Goal: Transaction & Acquisition: Book appointment/travel/reservation

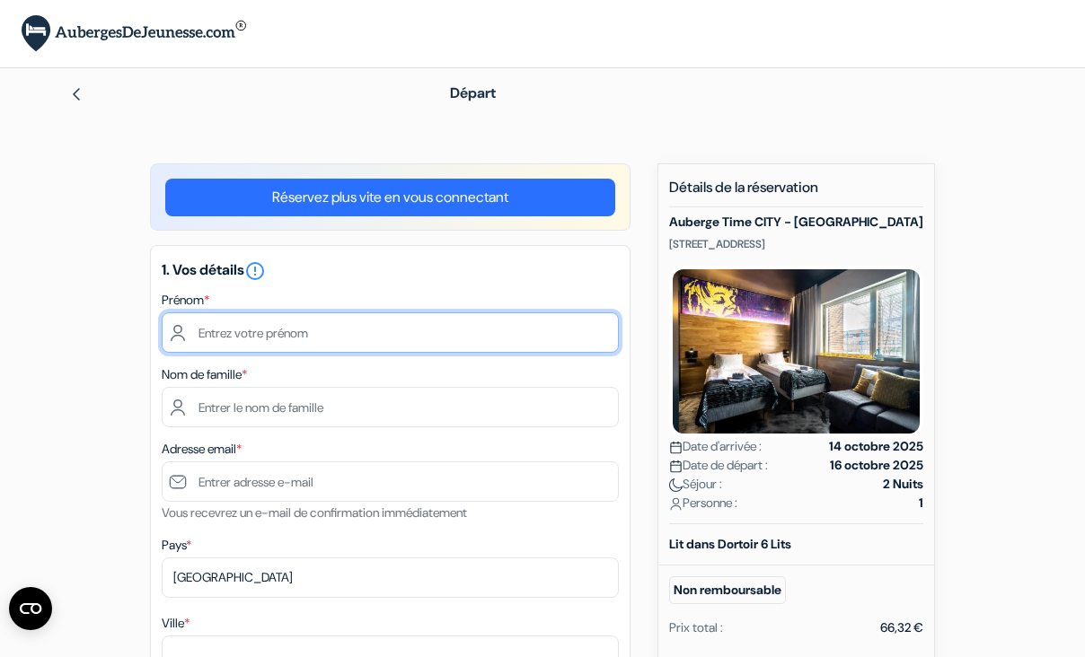
click at [409, 323] on input "text" at bounding box center [390, 333] width 457 height 40
click at [208, 332] on input "hugo" at bounding box center [390, 333] width 457 height 40
type input "Hugo"
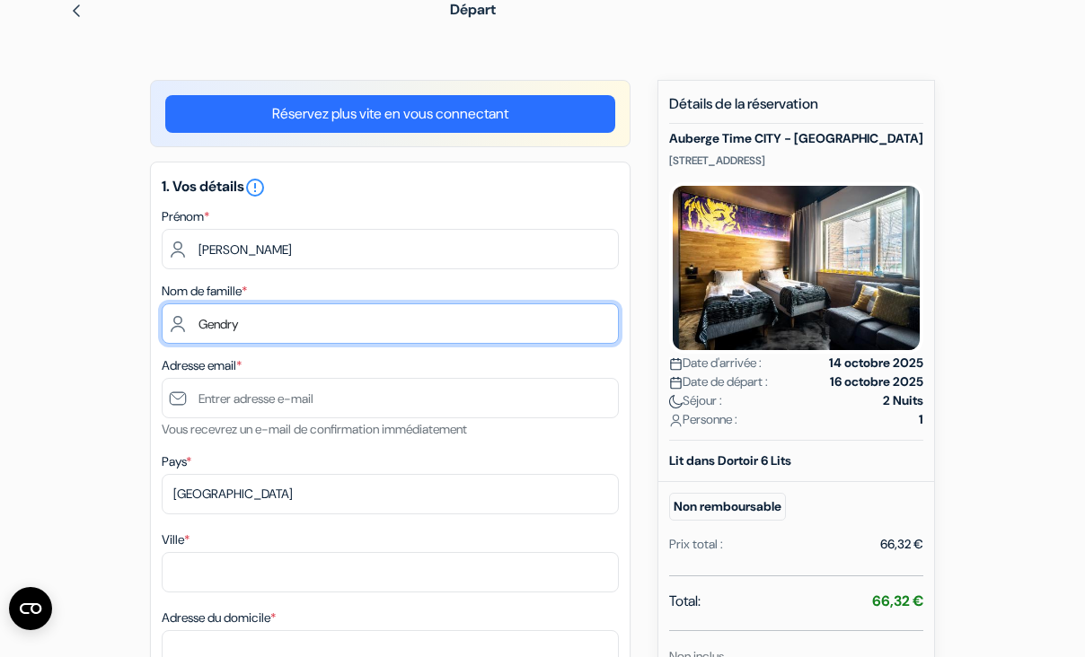
scroll to position [93, 0]
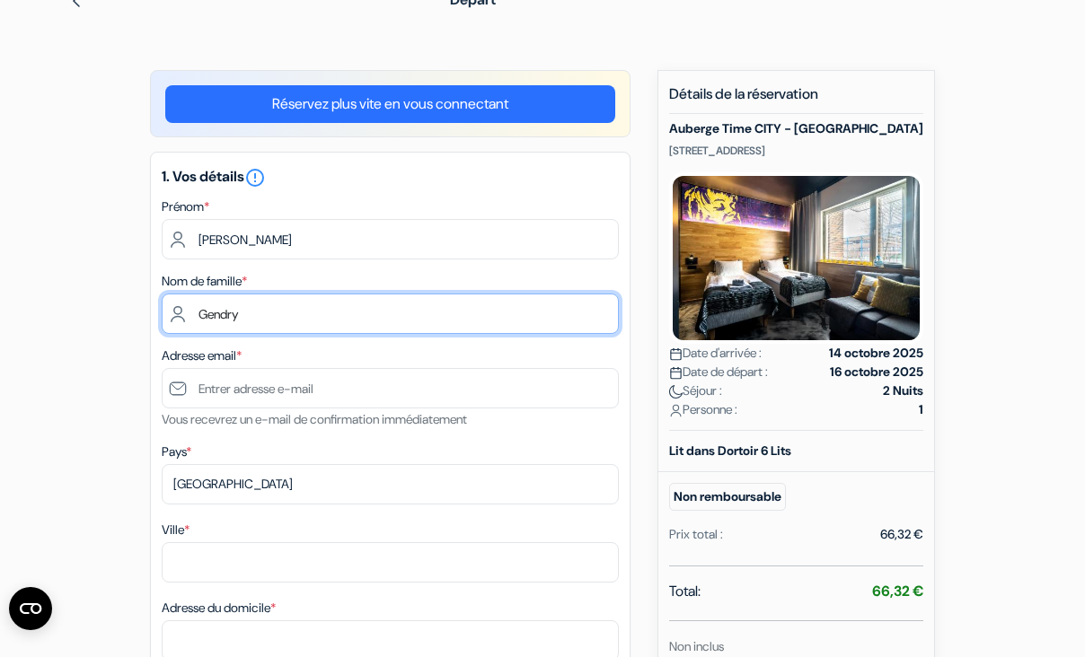
type input "Gendry"
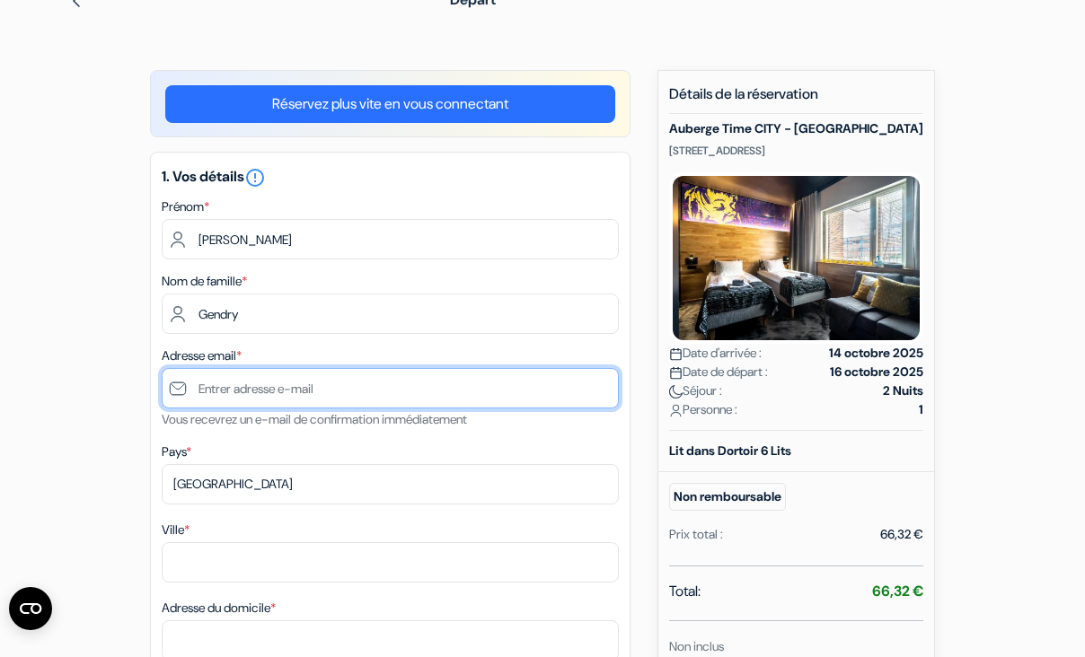
click at [230, 380] on input "text" at bounding box center [390, 388] width 457 height 40
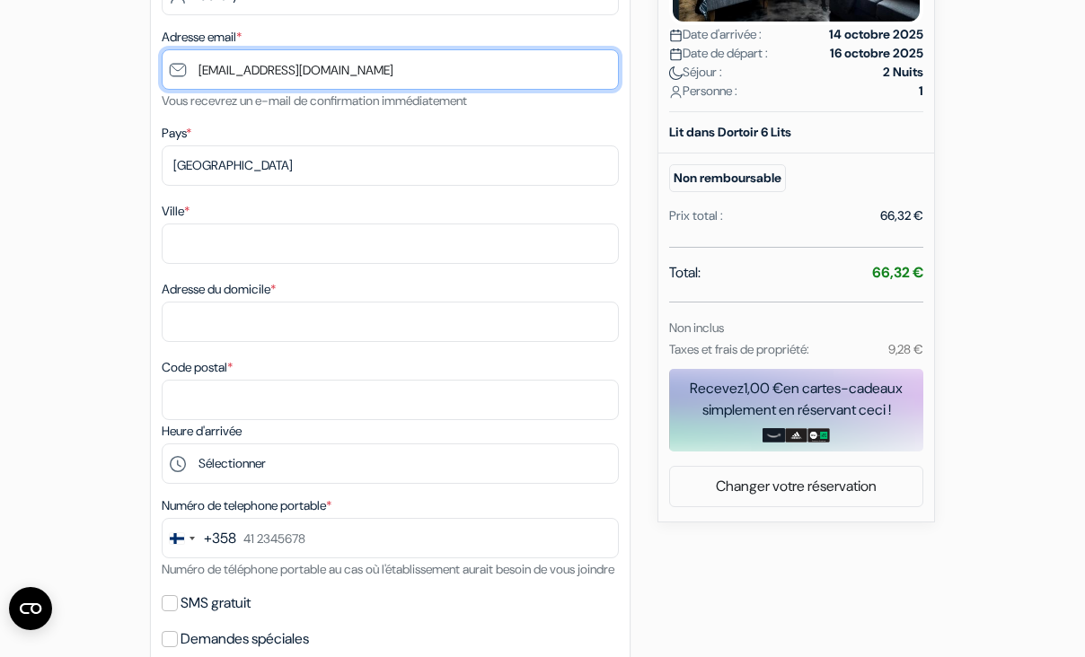
scroll to position [418, 0]
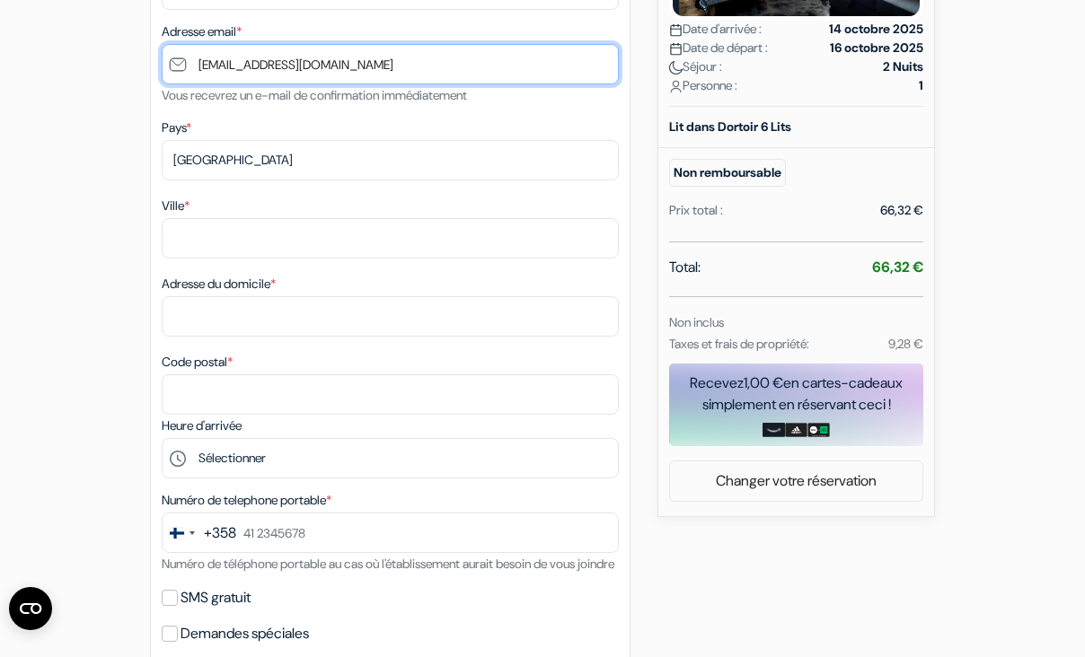
type input "[EMAIL_ADDRESS][DOMAIN_NAME]"
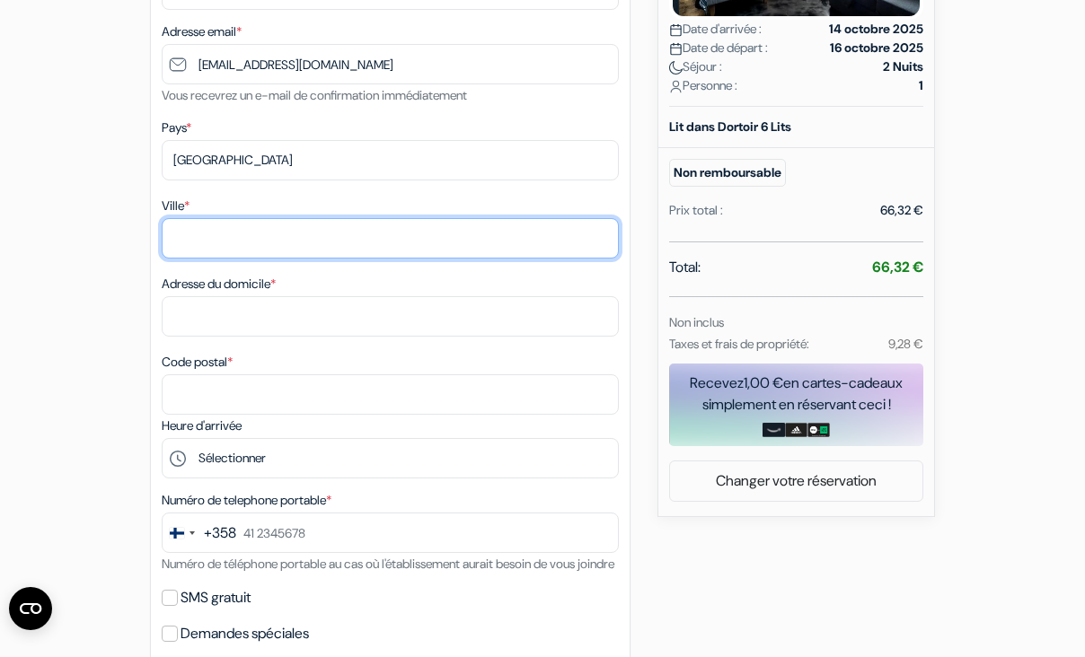
click at [213, 234] on input "Ville *" at bounding box center [390, 238] width 457 height 40
type input "Helsinki"
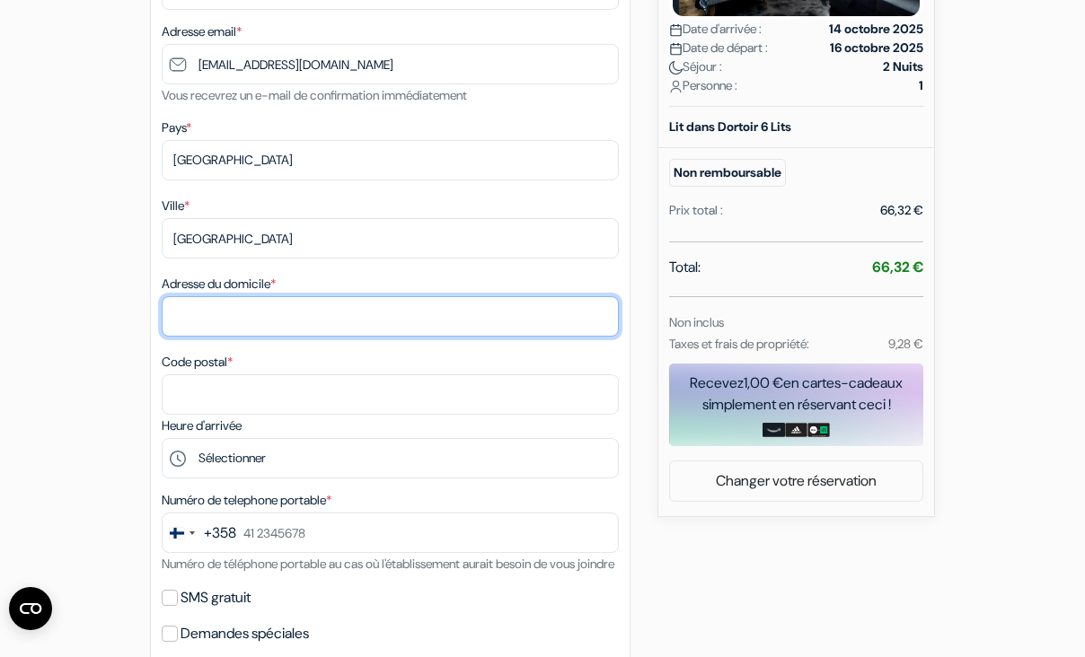
click at [206, 324] on input "Adresse du domicile *" at bounding box center [390, 316] width 457 height 40
type input "Atlantinkatu 5B 73"
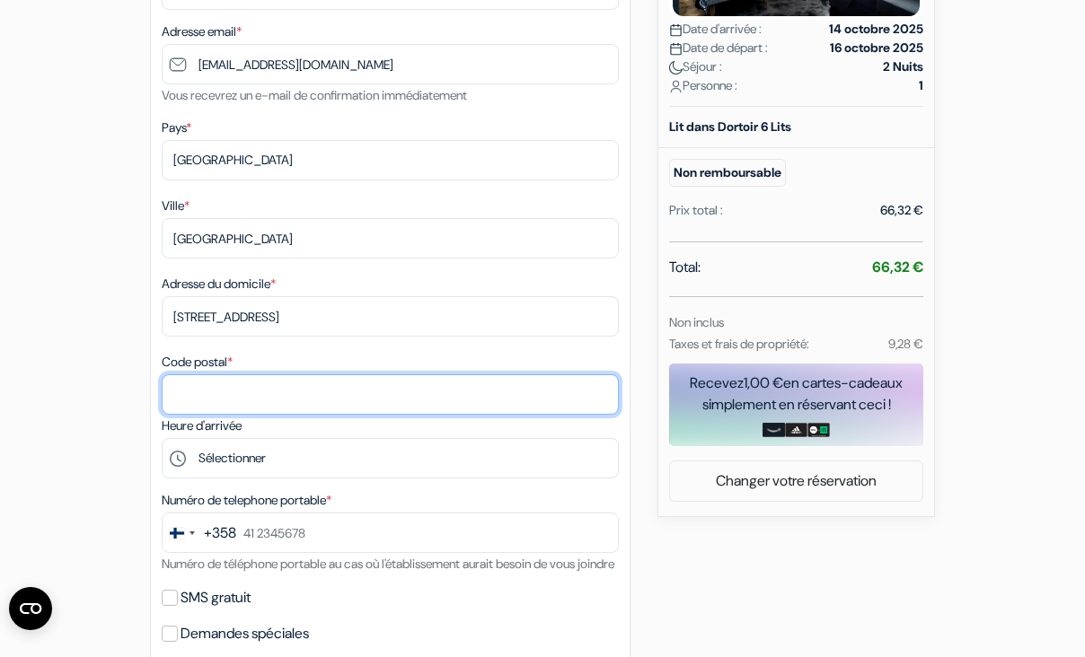
click at [216, 401] on input "Code postal *" at bounding box center [390, 395] width 457 height 40
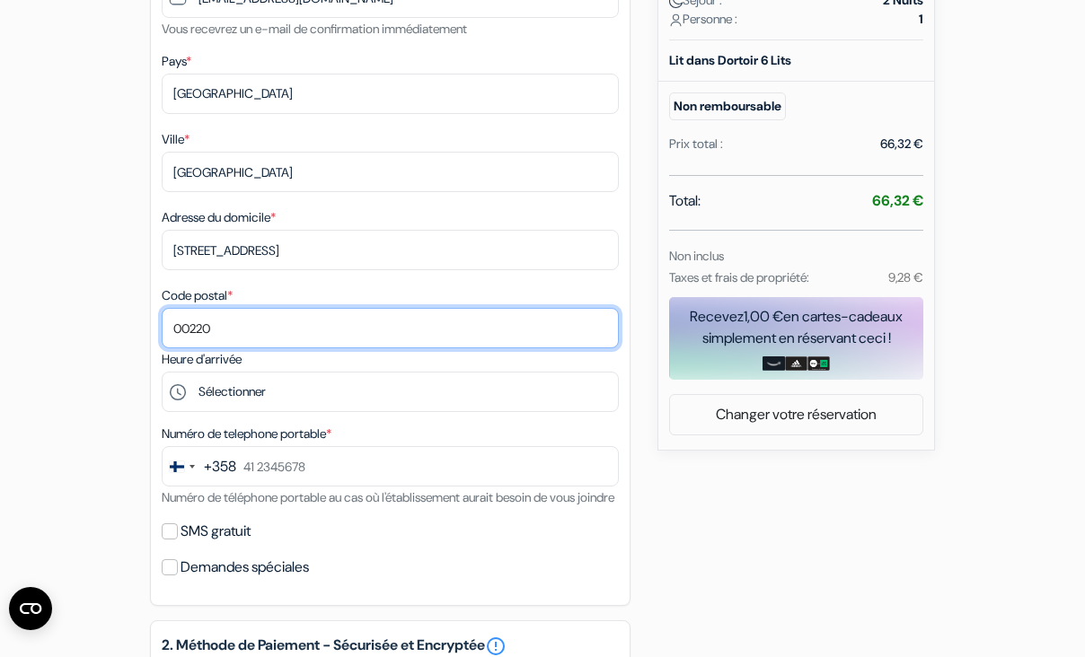
scroll to position [494, 0]
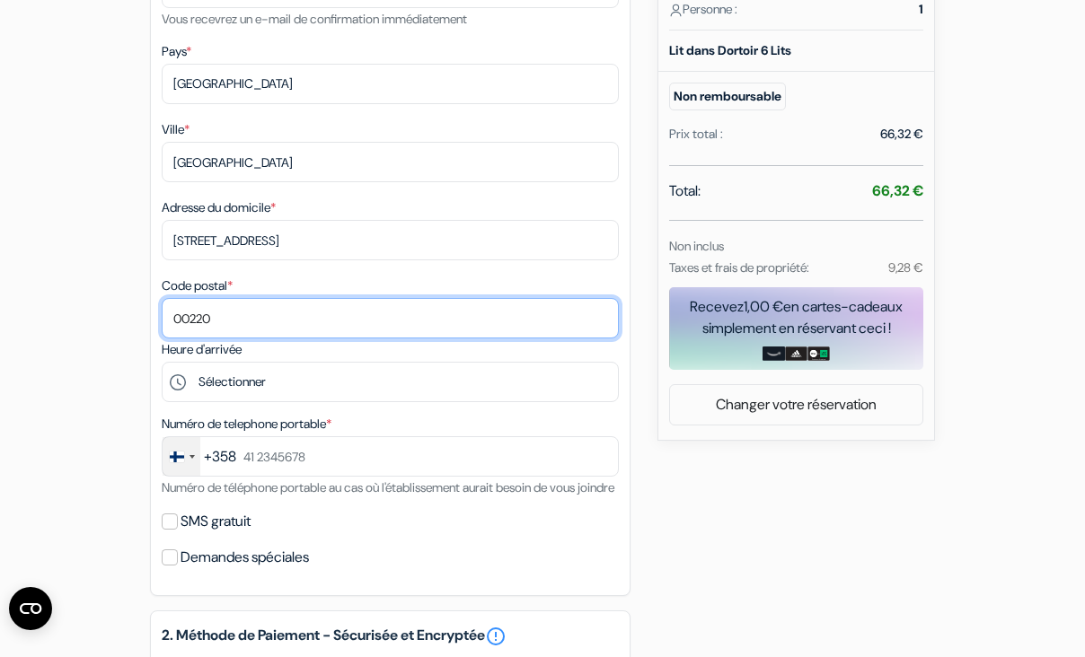
type input "00220"
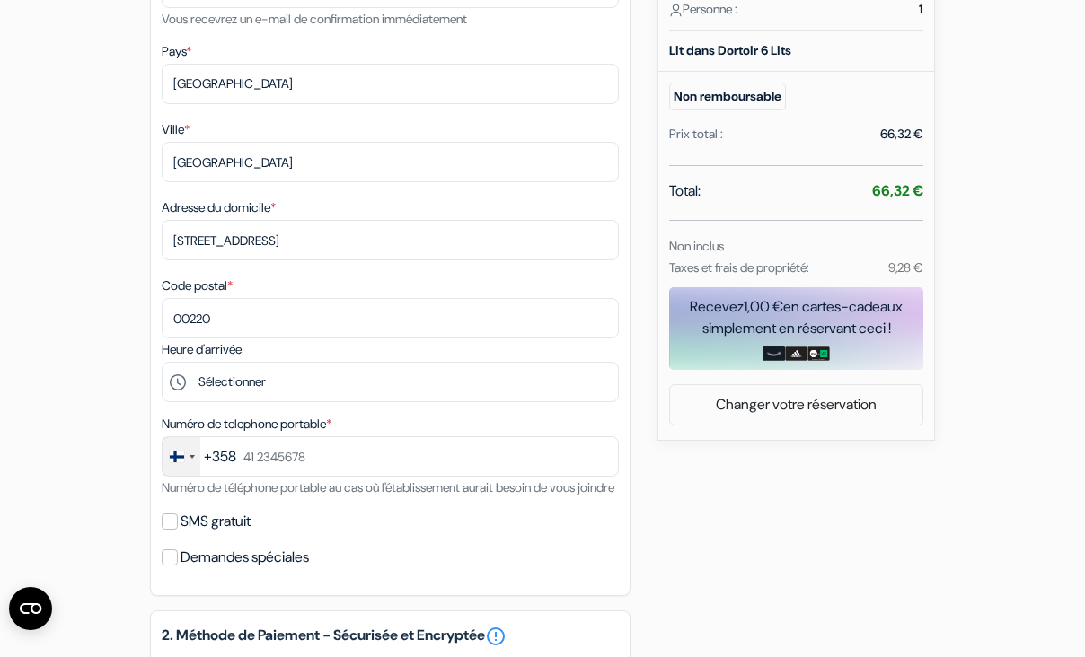
click at [190, 463] on div "Change country, selected Finland (+358)" at bounding box center [182, 456] width 38 height 39
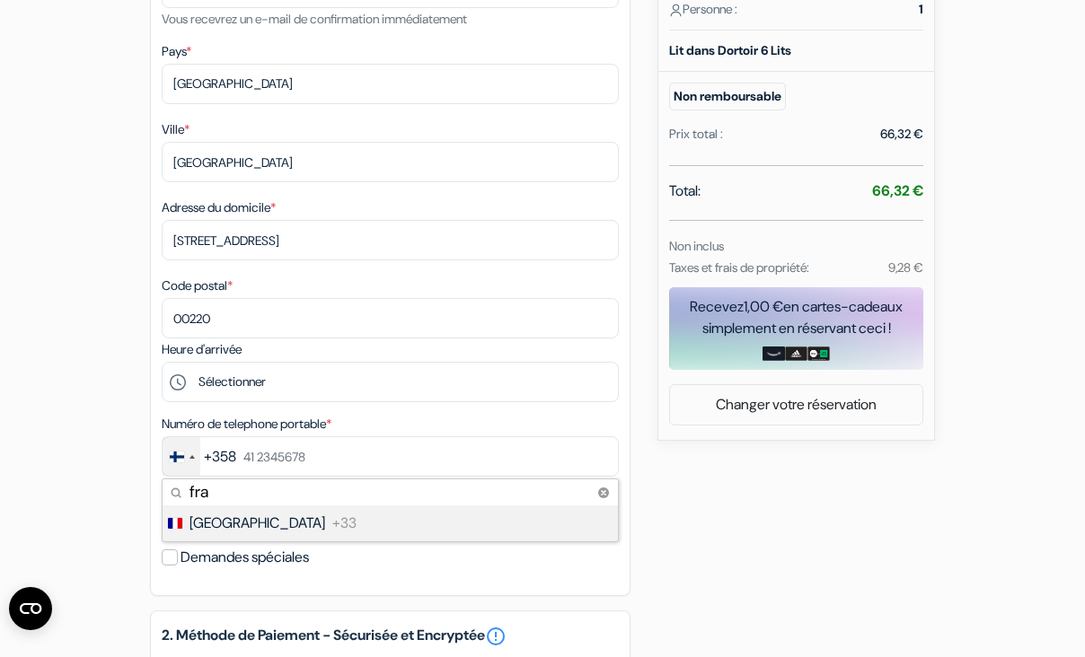
type input "fra"
click at [211, 534] on span "France" at bounding box center [258, 524] width 136 height 22
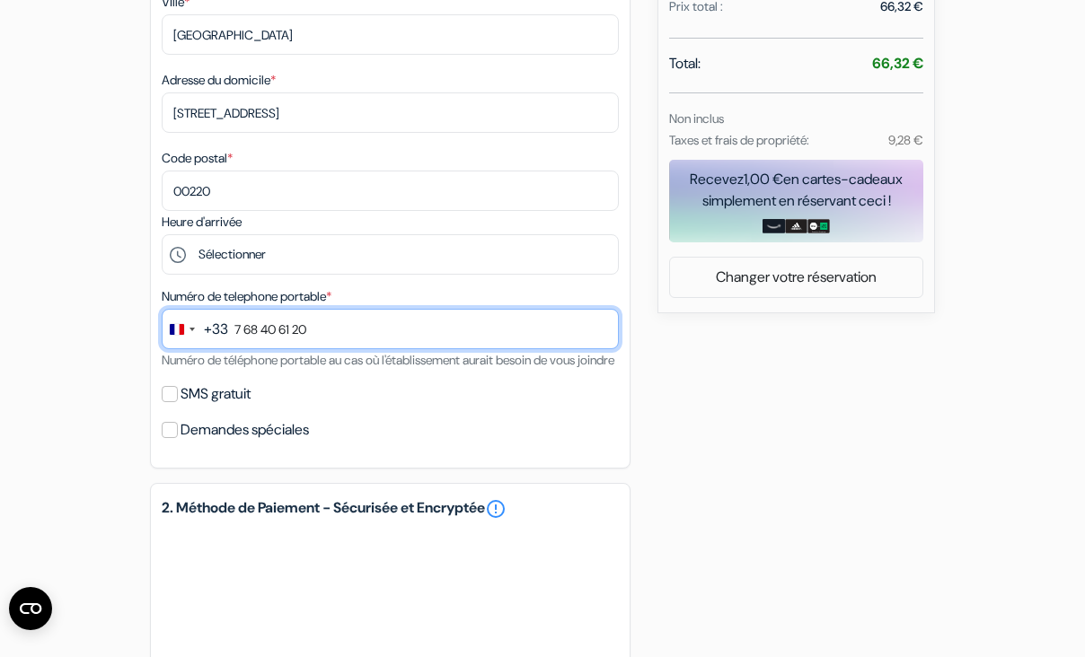
scroll to position [625, 0]
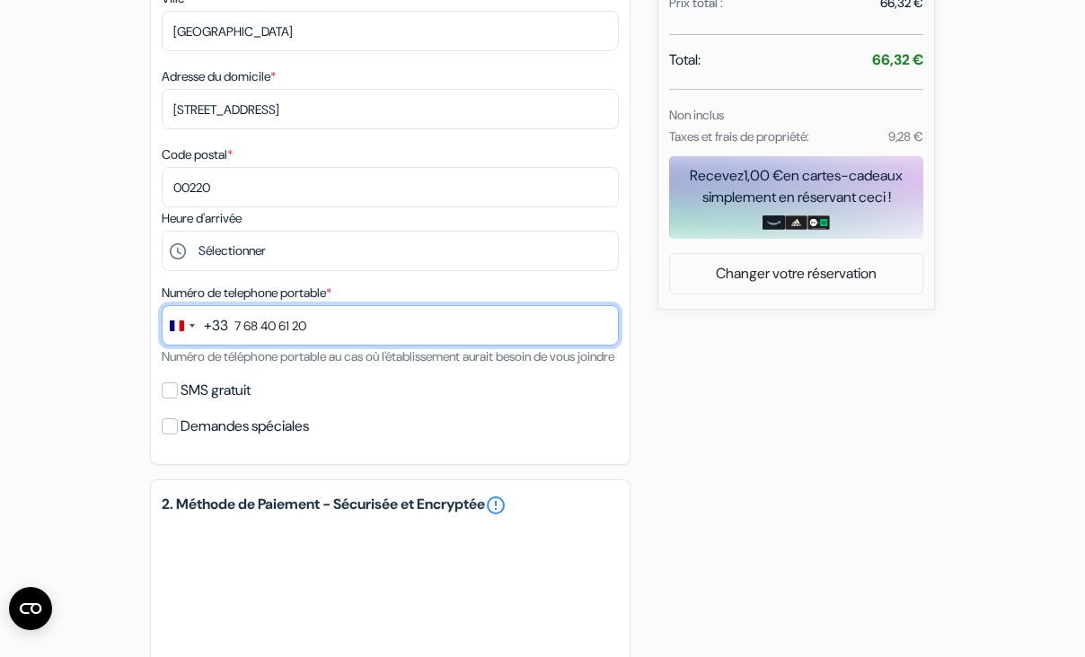
type input "7 68 40 61 20"
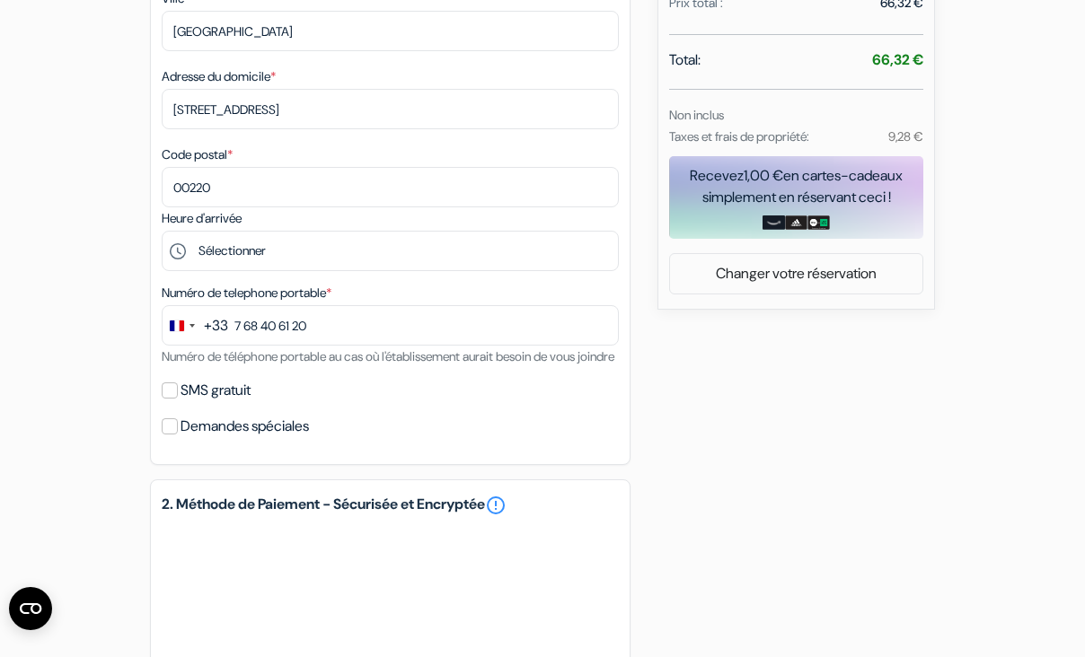
click at [180, 403] on div "SMS gratuit" at bounding box center [390, 390] width 457 height 25
click at [168, 399] on input "SMS gratuit" at bounding box center [170, 391] width 16 height 16
checkbox input "true"
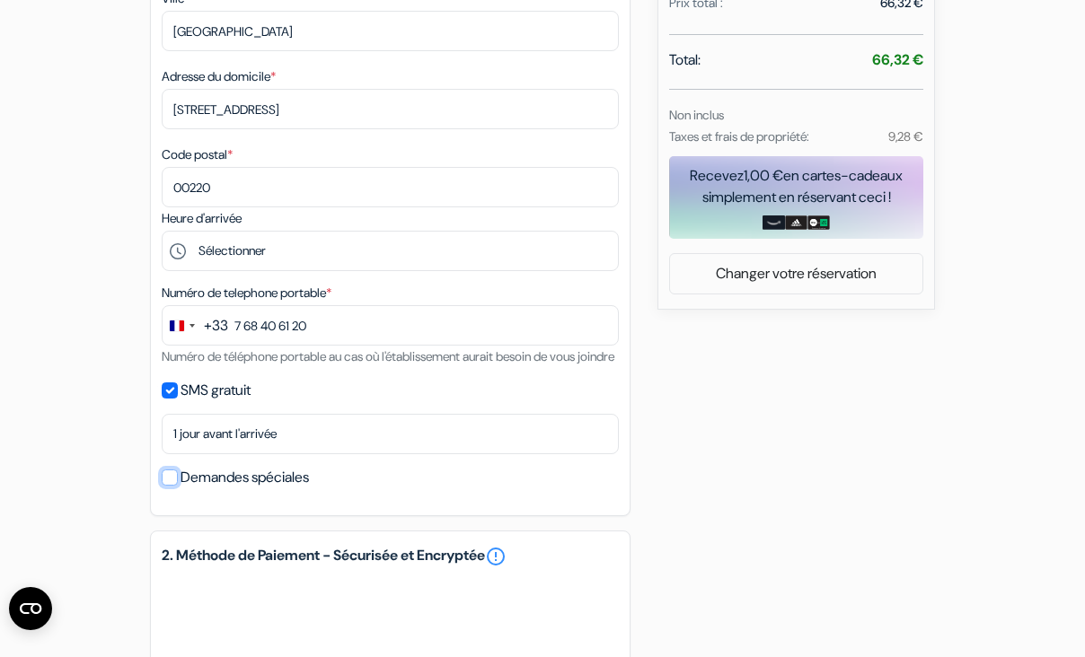
click at [173, 486] on input "Demandes spéciales" at bounding box center [170, 478] width 16 height 16
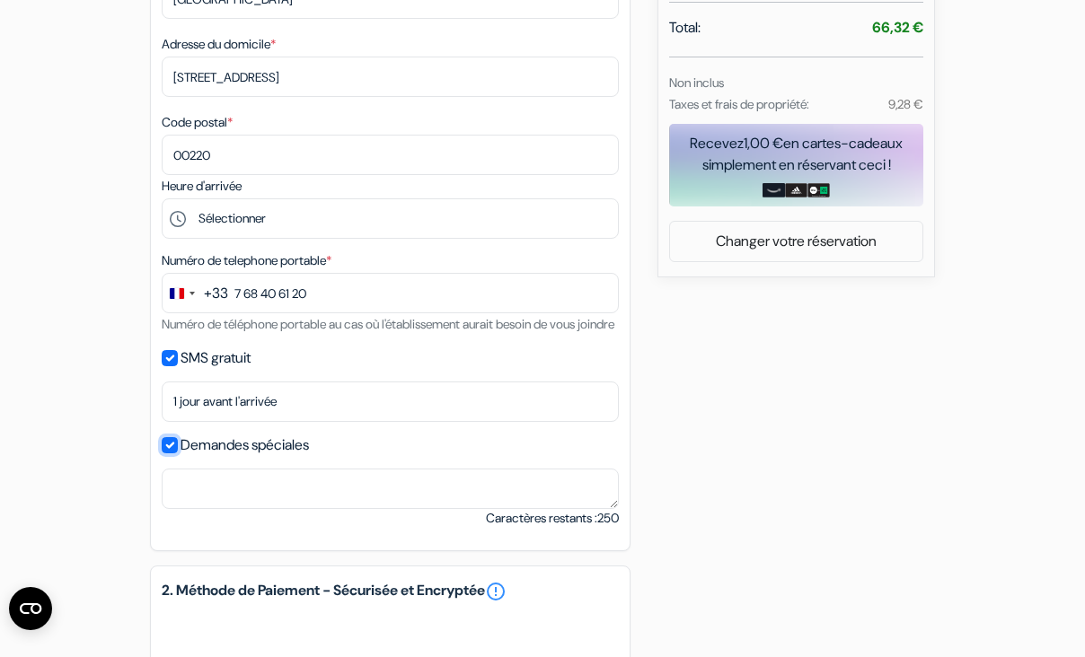
scroll to position [686, 0]
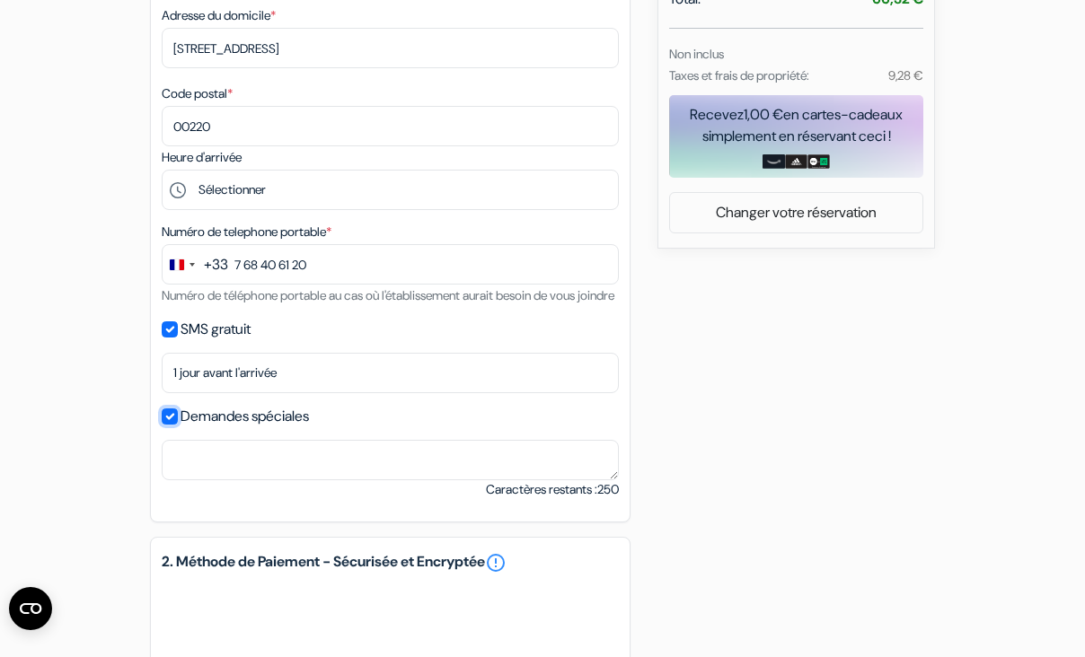
click at [172, 425] on input "Demandes spéciales" at bounding box center [170, 417] width 16 height 16
checkbox input "false"
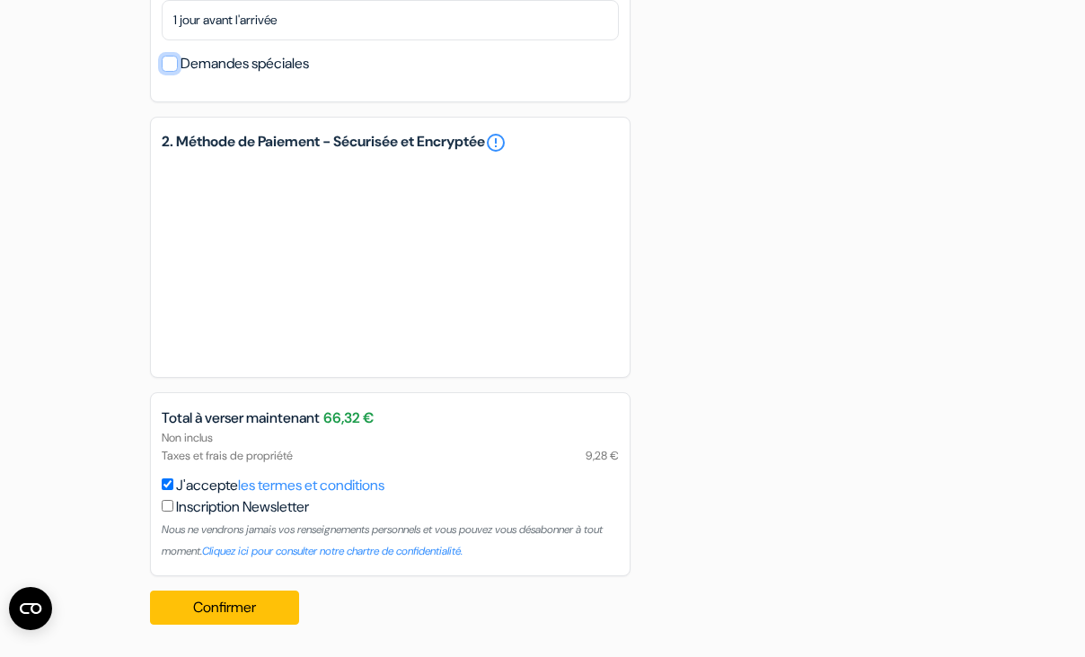
scroll to position [1064, 0]
click at [229, 609] on button "Confirmer Loading..." at bounding box center [224, 608] width 149 height 34
drag, startPoint x: 309, startPoint y: 421, endPoint x: 279, endPoint y: 422, distance: 29.7
click at [279, 421] on span "Total à verser maintenant" at bounding box center [241, 419] width 158 height 22
click at [279, 422] on span "Total à verser maintenant" at bounding box center [241, 419] width 158 height 22
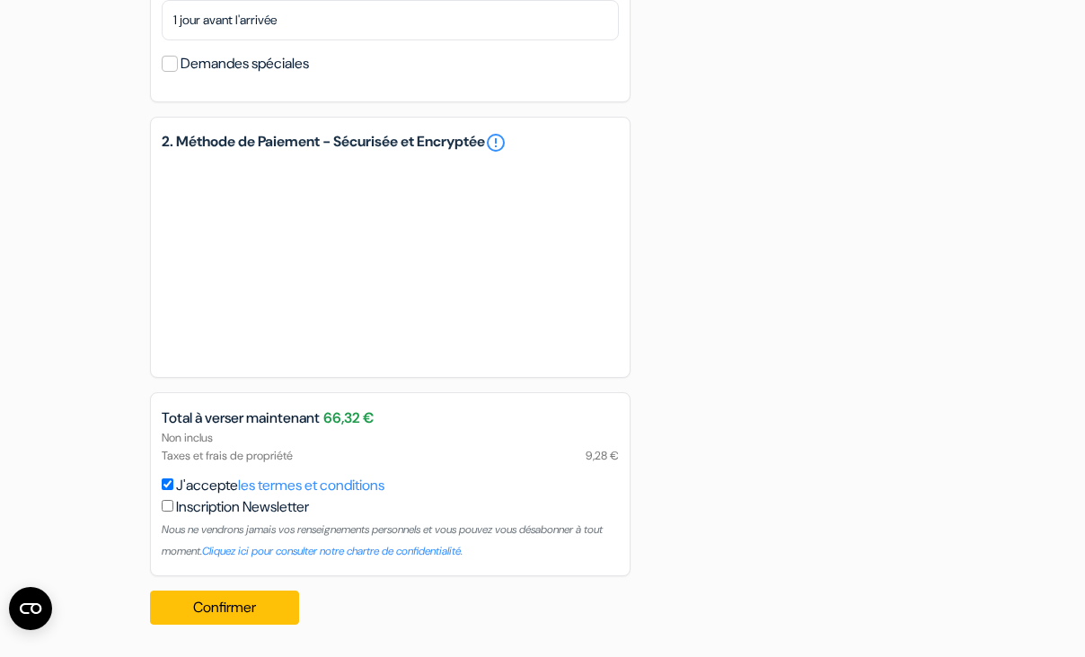
click at [167, 482] on input "J'accepte les termes et conditions" at bounding box center [168, 485] width 12 height 12
click at [193, 436] on div "Non inclus Taxes et frais de propriété 9,28 €" at bounding box center [390, 446] width 479 height 34
click at [185, 613] on button "Confirmer Loading..." at bounding box center [224, 608] width 149 height 34
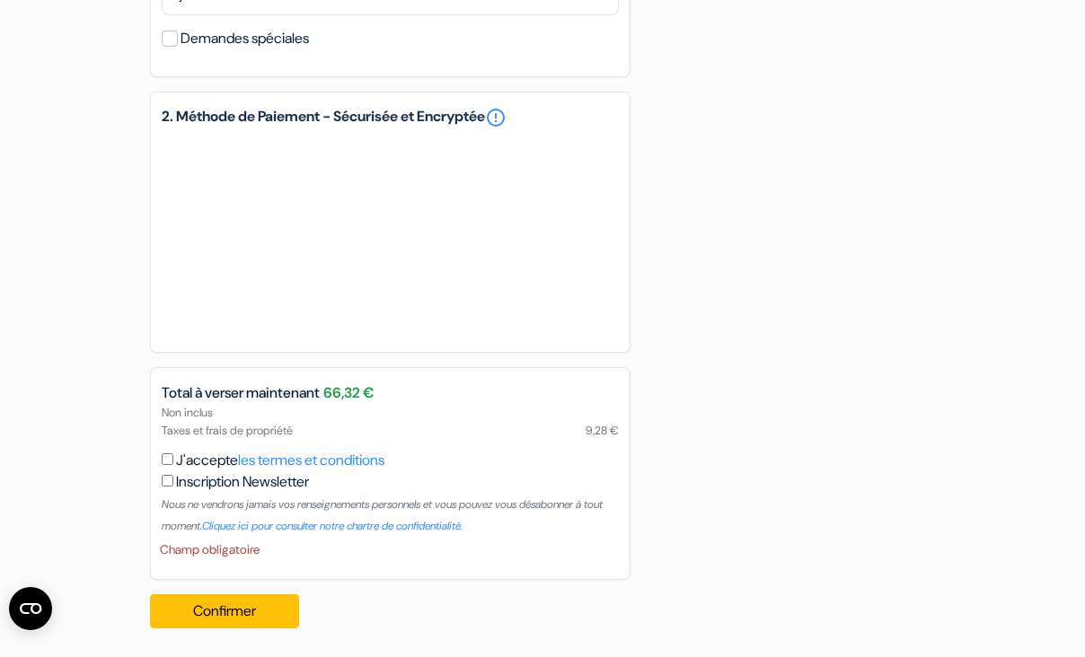
click at [174, 484] on div "J'accepte les termes et conditions Inscription Newsletter Nous ne vendrons jama…" at bounding box center [390, 493] width 457 height 86
click at [167, 465] on input "J'accepte les termes et conditions" at bounding box center [168, 460] width 12 height 12
checkbox input "true"
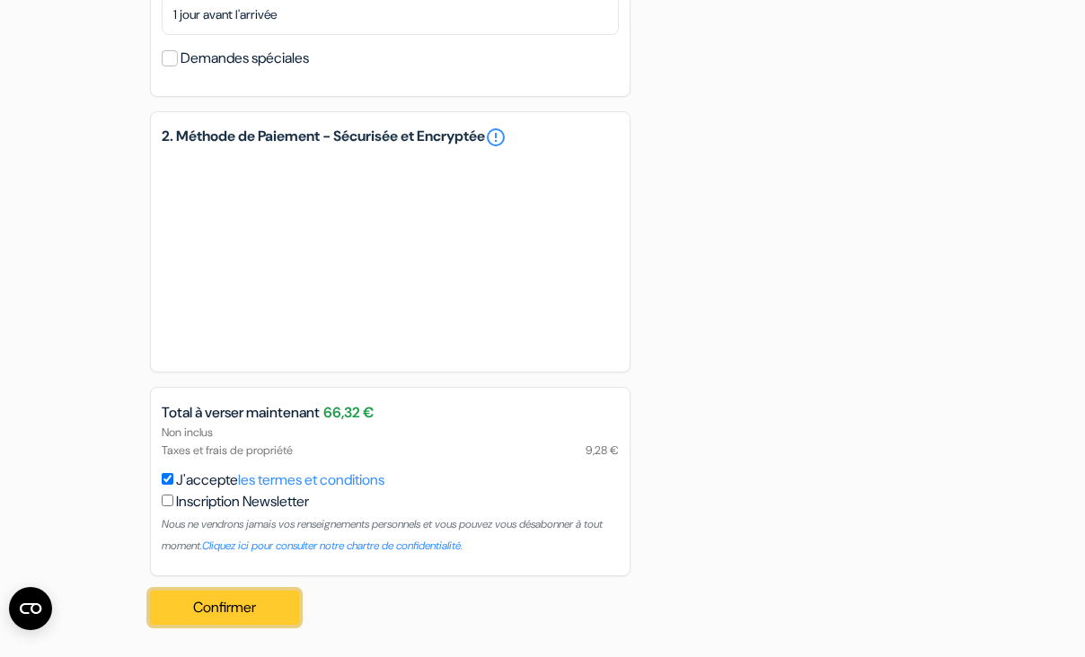
click at [172, 621] on button "Confirmer Loading..." at bounding box center [224, 608] width 149 height 34
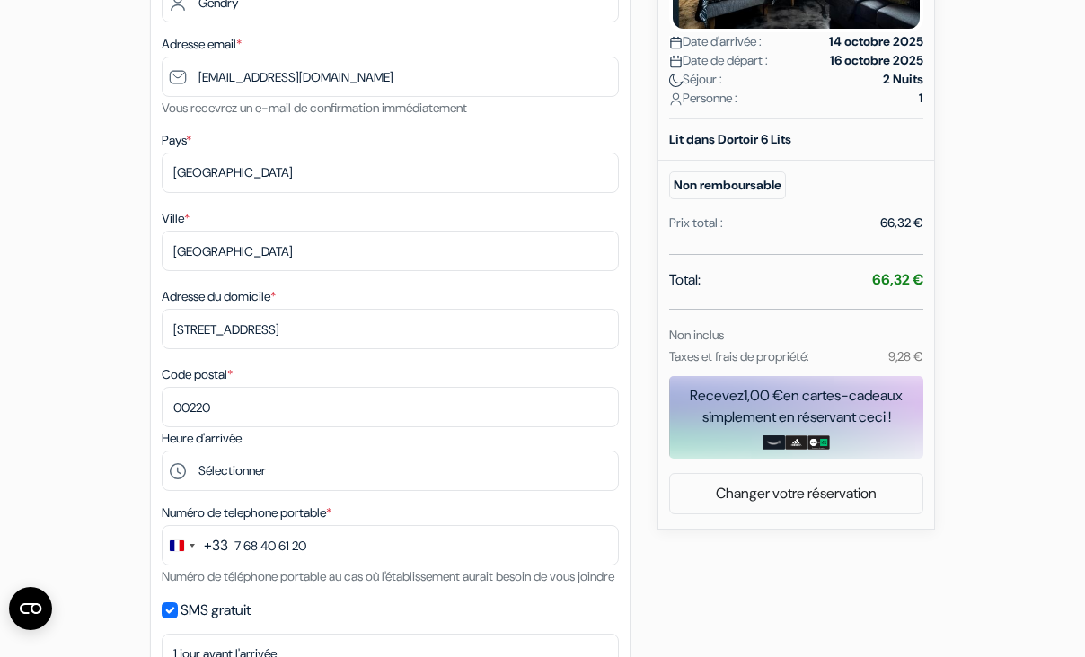
scroll to position [0, 0]
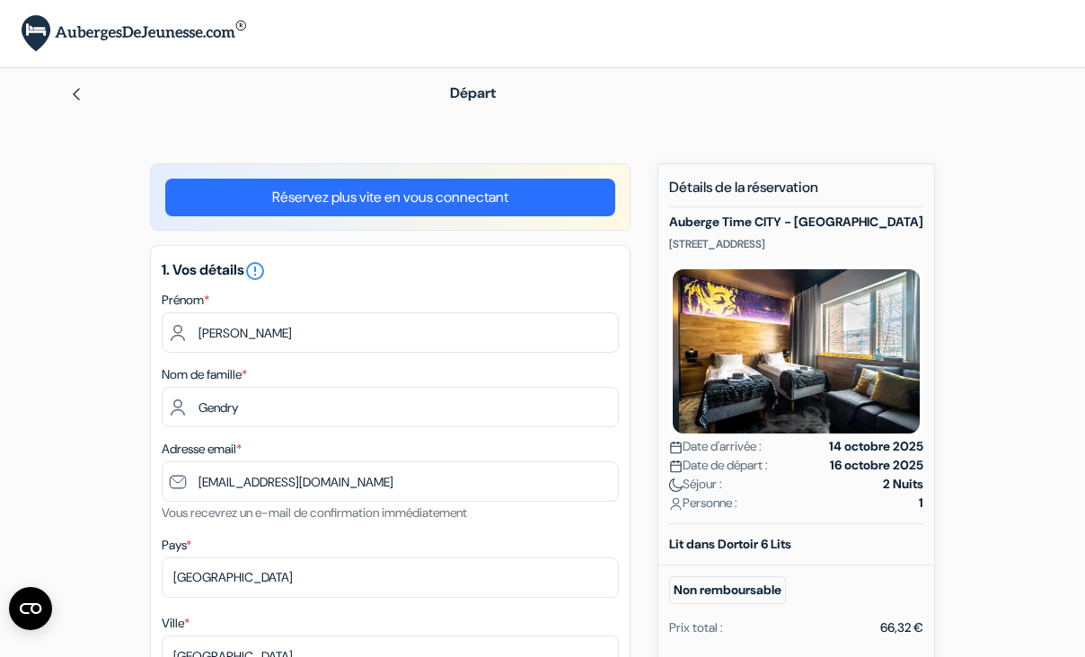
click at [180, 36] on img at bounding box center [134, 33] width 225 height 37
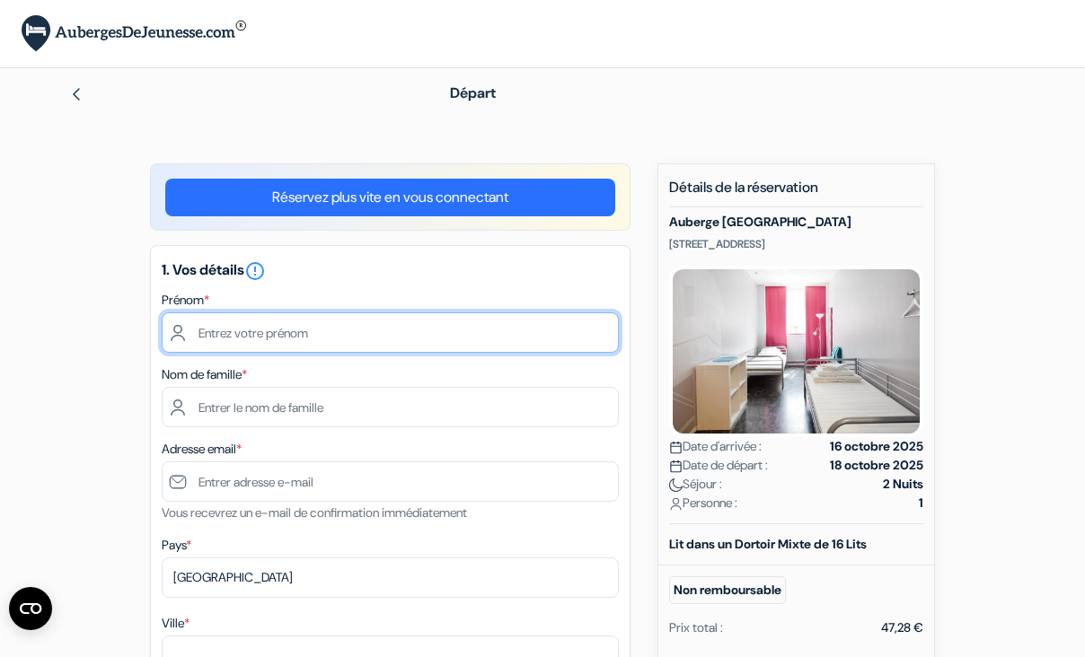
click at [419, 327] on input "text" at bounding box center [390, 333] width 457 height 40
type input "[PERSON_NAME]"
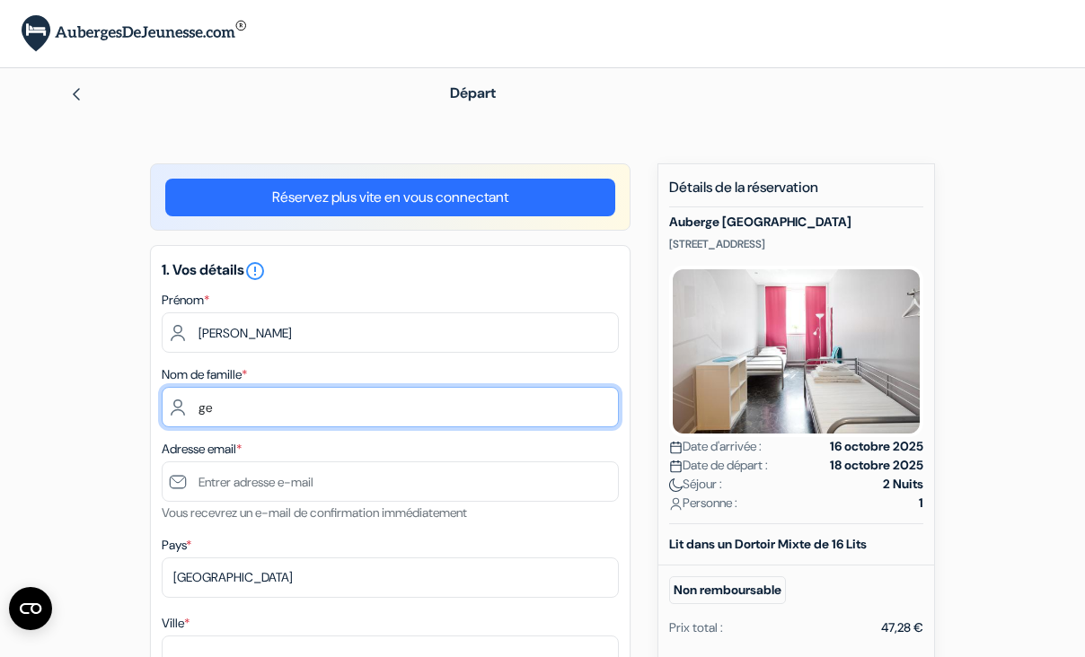
type input "g"
type input "Gendry"
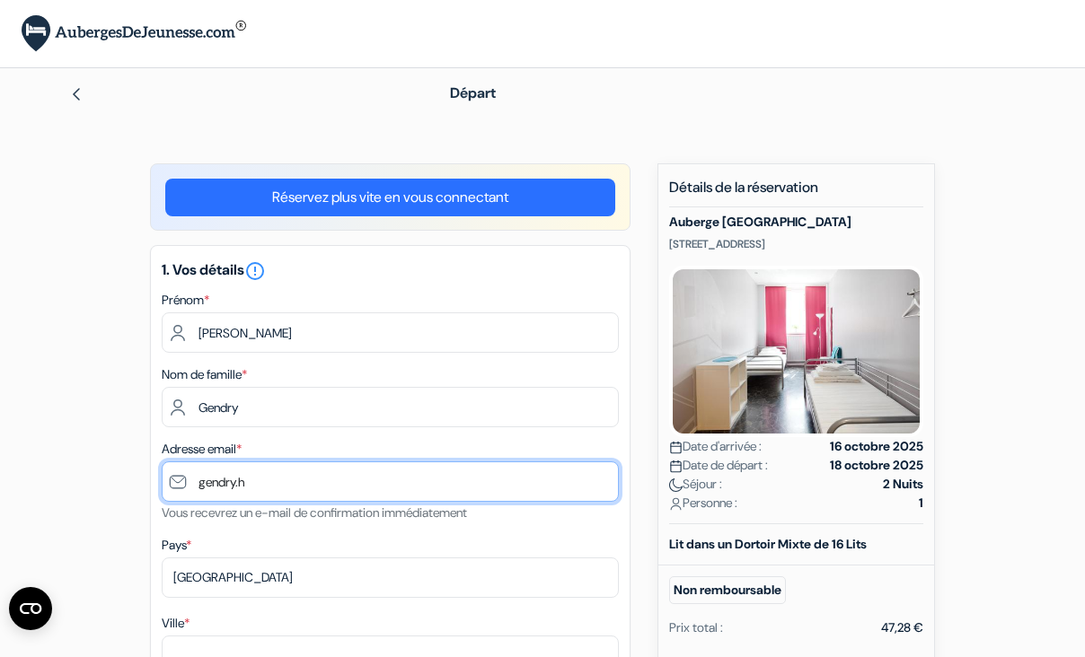
type input "gendry.h"
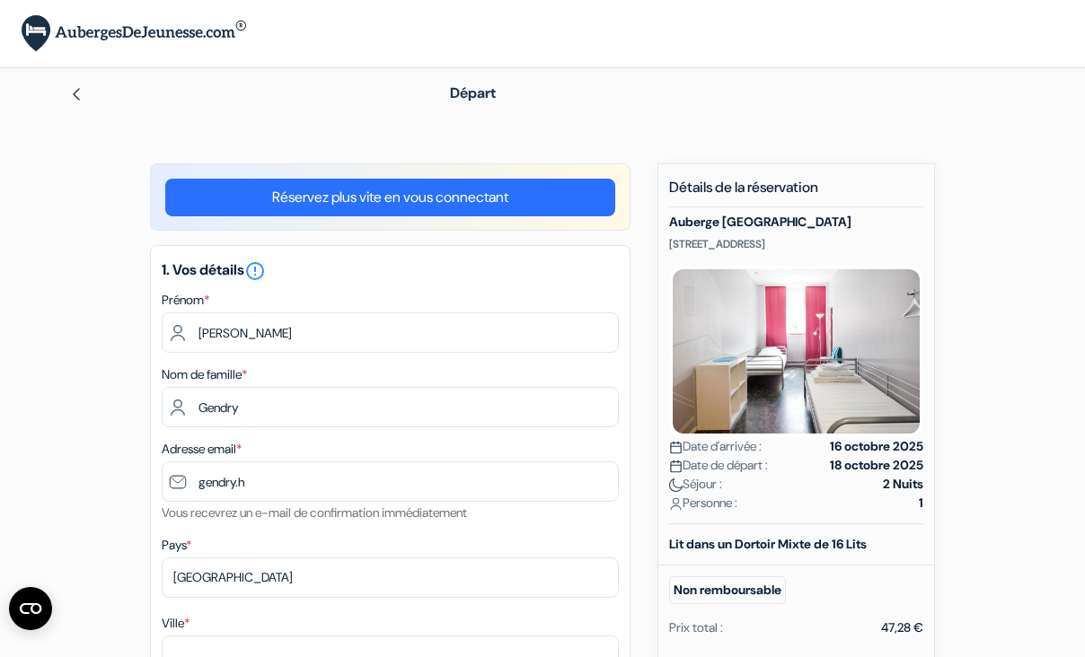
click at [315, 198] on link "Réservez plus vite en vous connectant" at bounding box center [390, 198] width 450 height 38
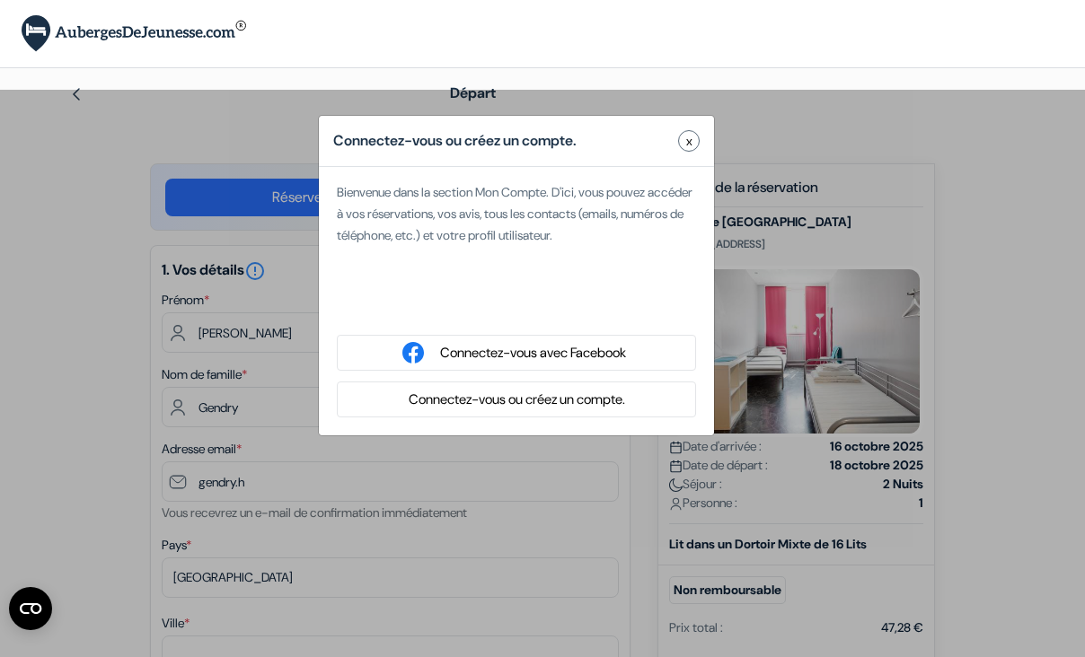
click at [481, 393] on button "Connectez-vous ou créez un compte." at bounding box center [516, 400] width 227 height 22
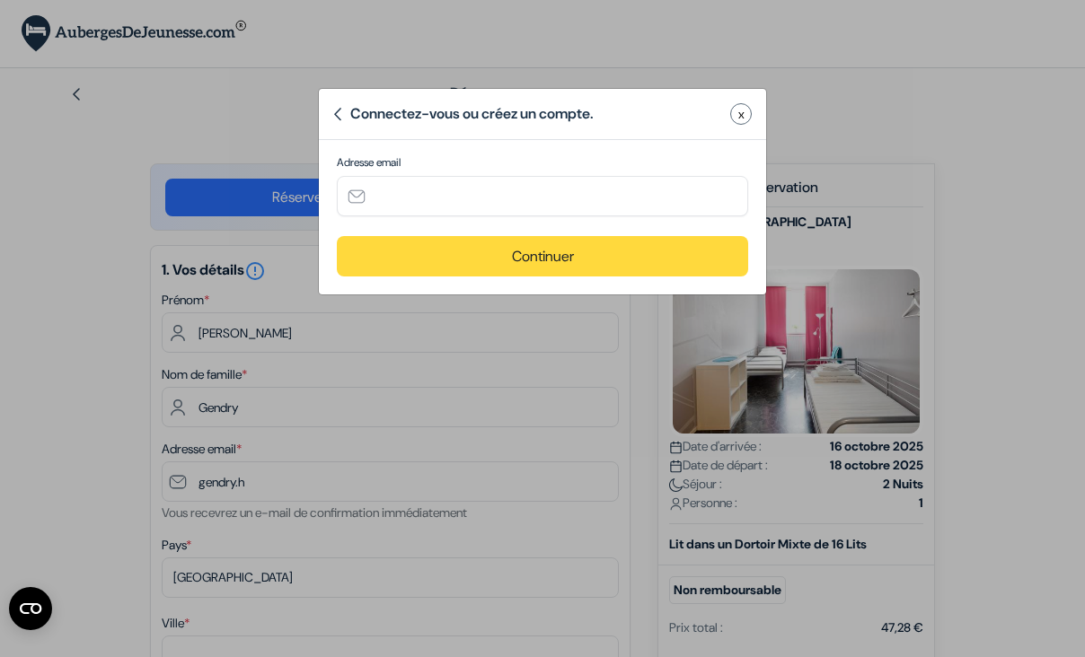
click at [751, 110] on button "x" at bounding box center [741, 114] width 22 height 22
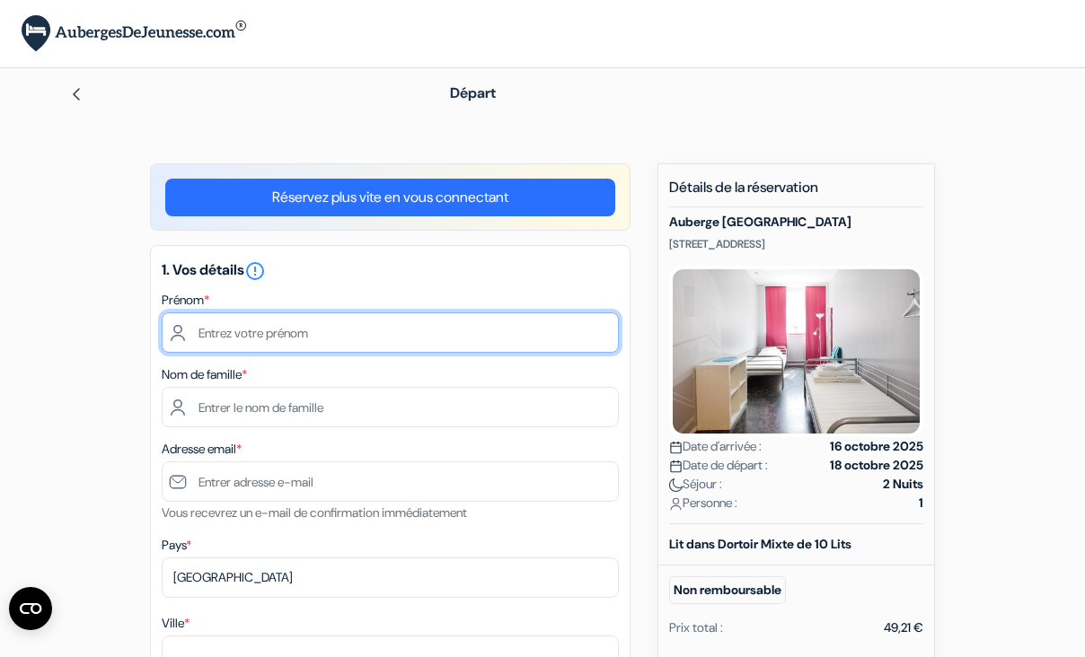
click at [358, 327] on input "text" at bounding box center [390, 333] width 457 height 40
type input "[PERSON_NAME]"
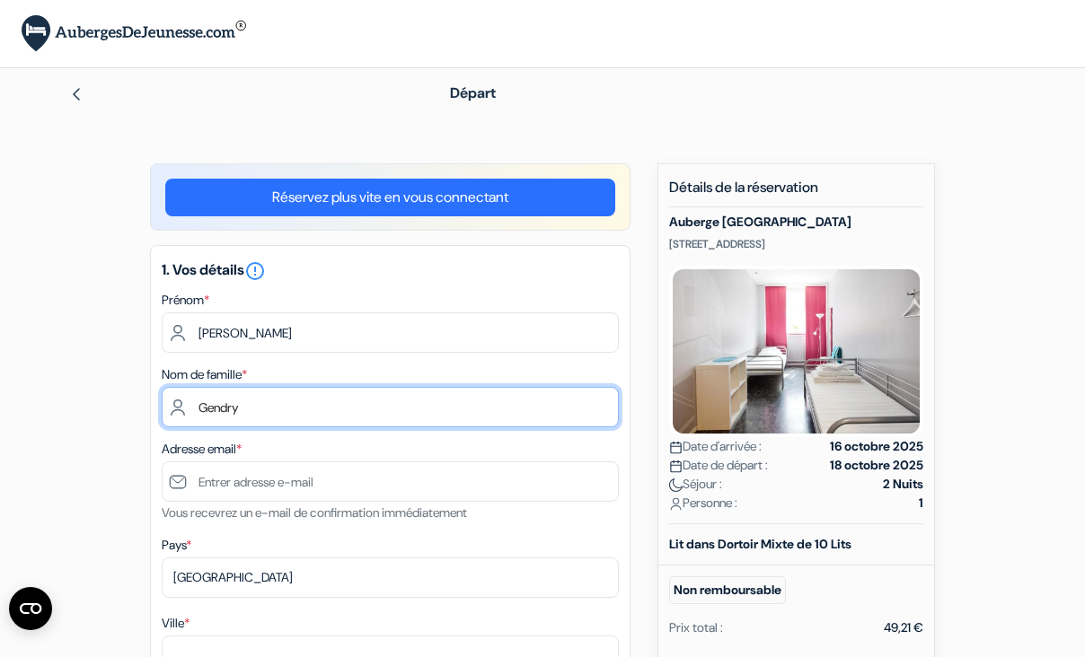
type input "Gendry"
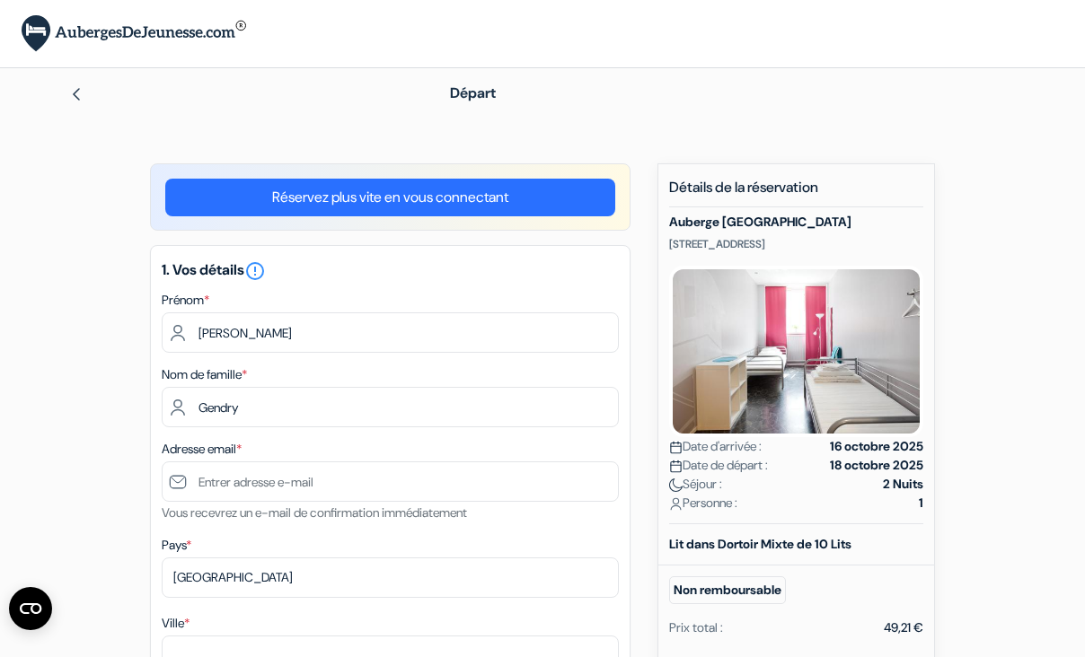
click at [269, 507] on small "Vous recevrez un e-mail de confirmation immédiatement" at bounding box center [314, 513] width 305 height 16
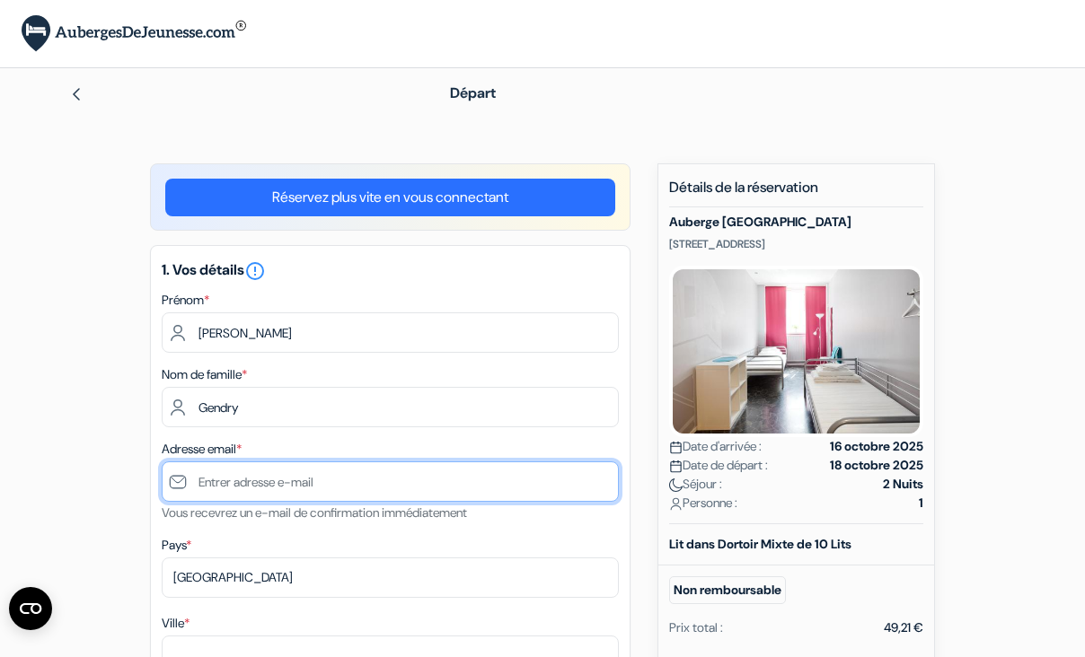
click at [253, 496] on input "text" at bounding box center [390, 482] width 457 height 40
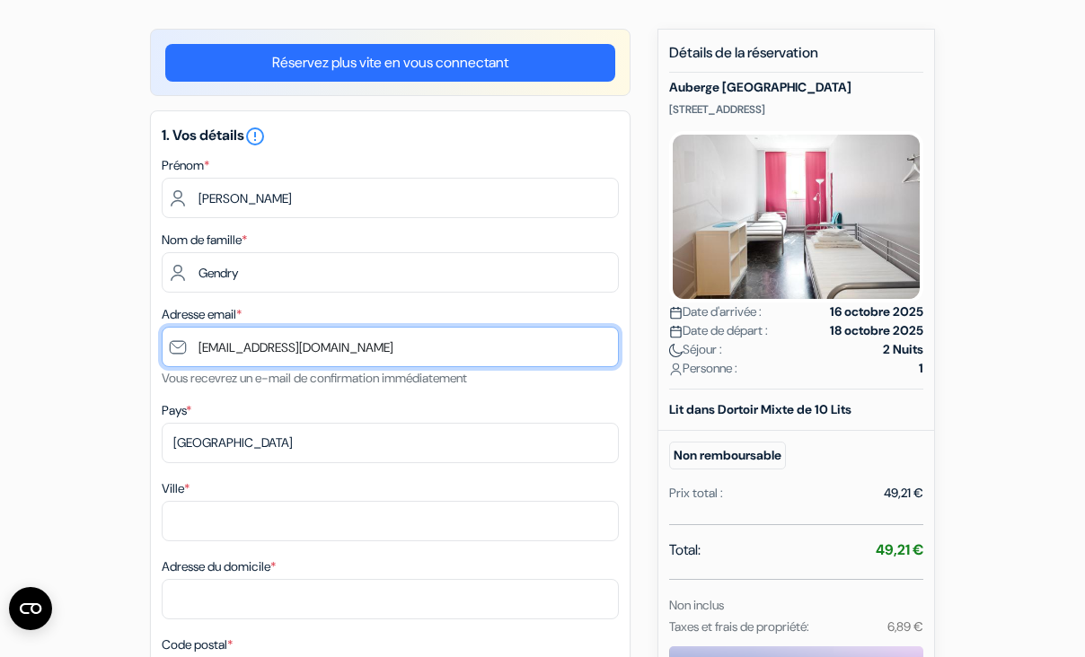
scroll to position [151, 0]
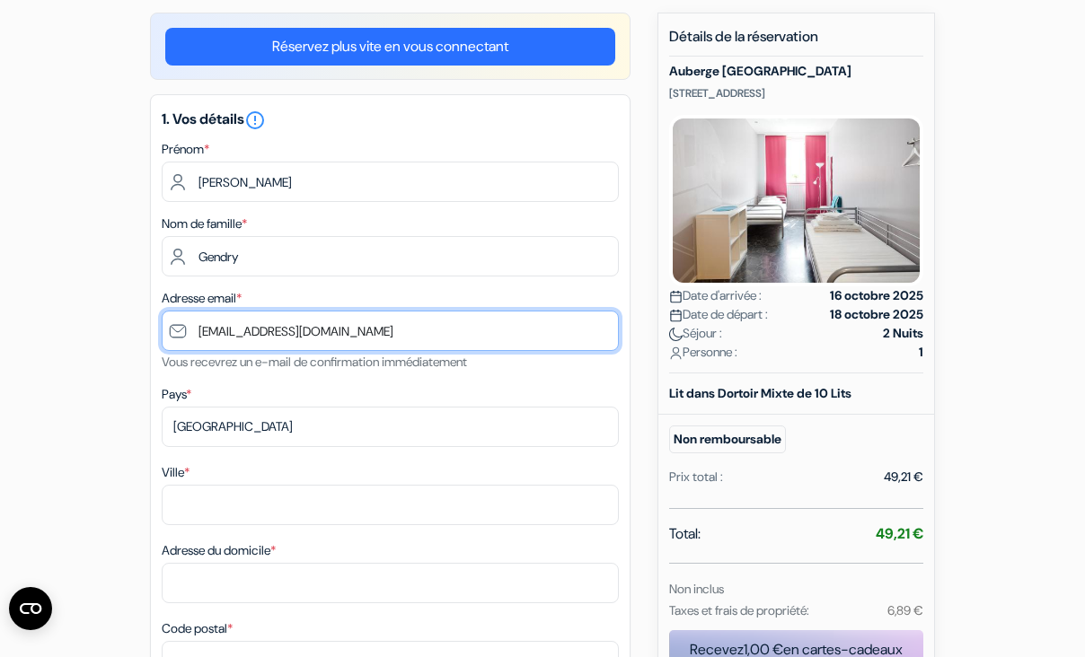
type input "[EMAIL_ADDRESS][DOMAIN_NAME]"
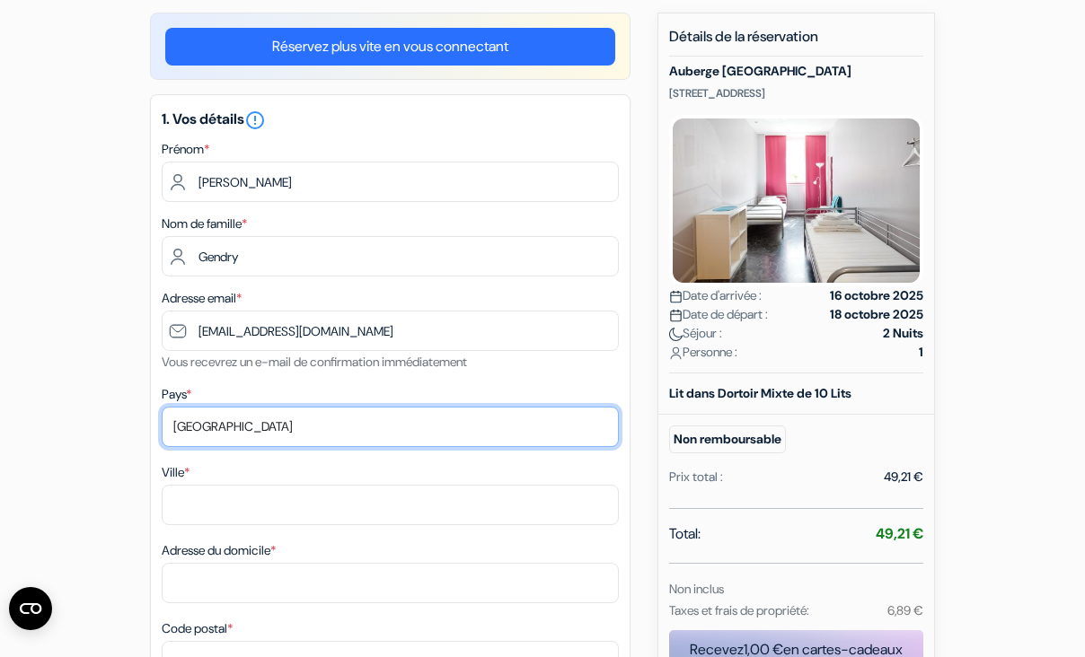
click at [162, 407] on select "Selectionner le pays Abkhazie Afghanistan Afrique du Sud Albanie Algérie Allema…" at bounding box center [390, 427] width 457 height 40
select select "fr"
click option "France" at bounding box center [0, 0] width 0 height 0
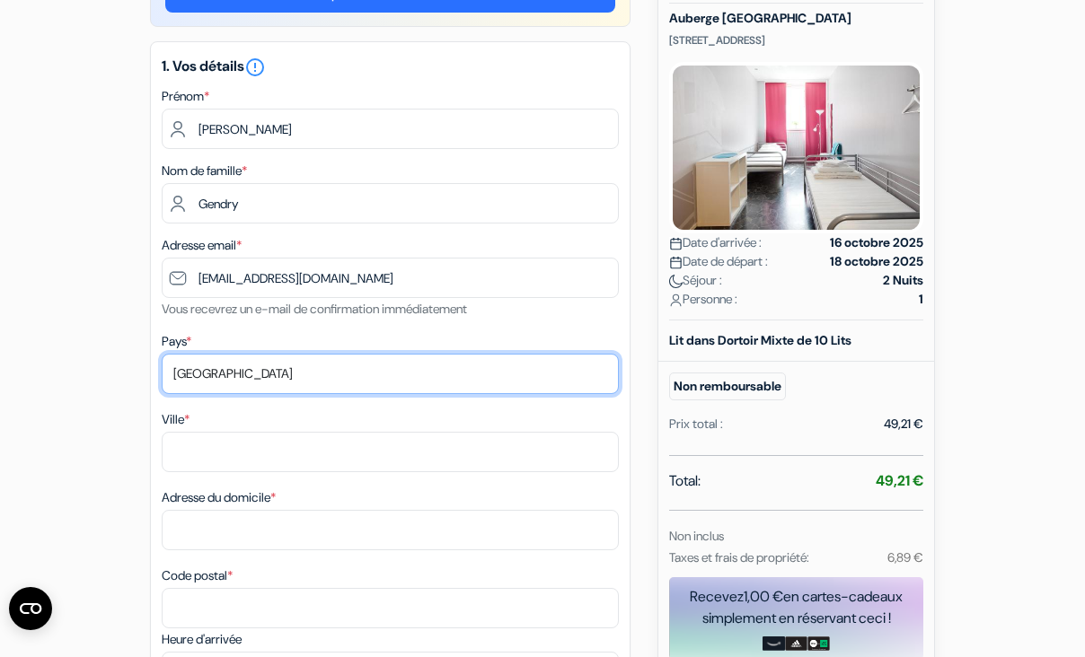
scroll to position [207, 0]
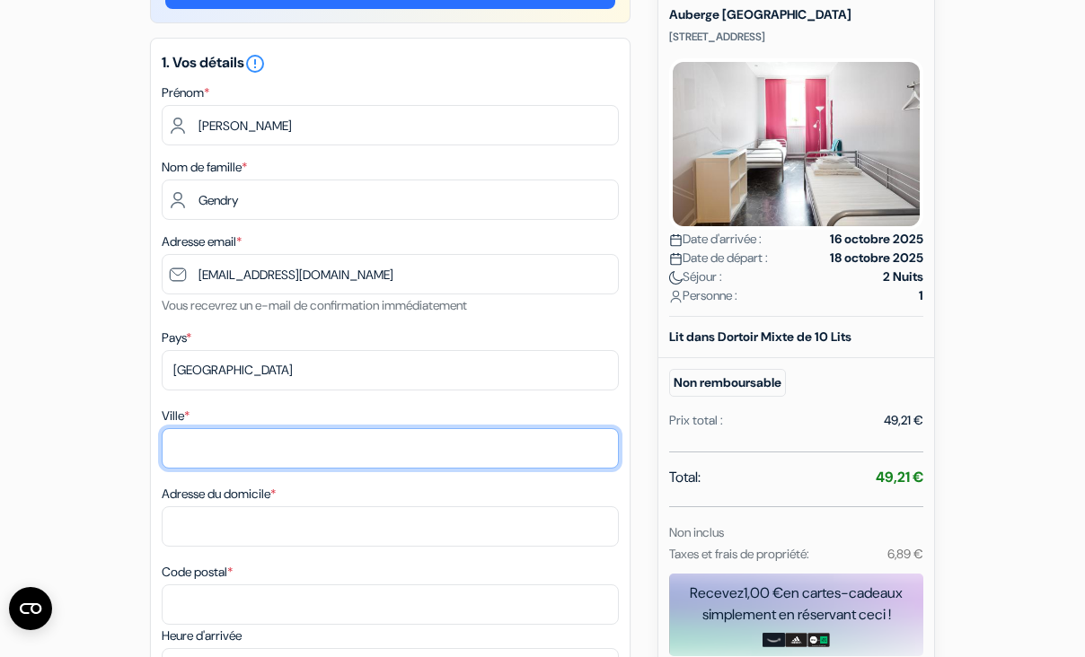
click at [214, 458] on input "Ville *" at bounding box center [390, 448] width 457 height 40
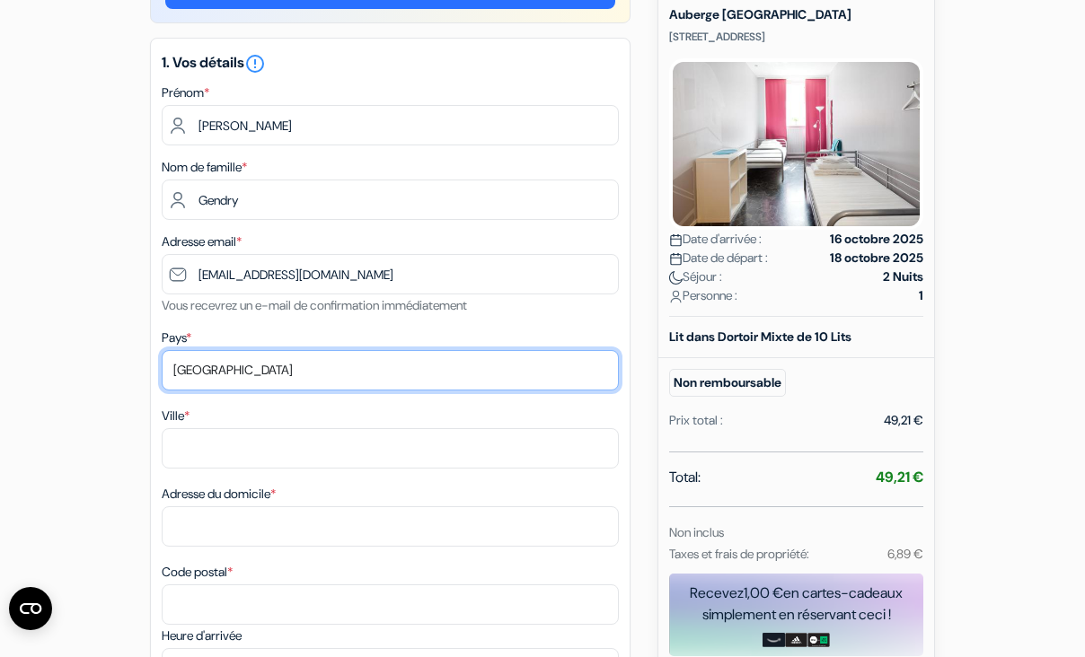
click at [229, 375] on select "Selectionner le pays Abkhazie Afghanistan Afrique du Sud Albanie Algérie Allema…" at bounding box center [390, 370] width 457 height 40
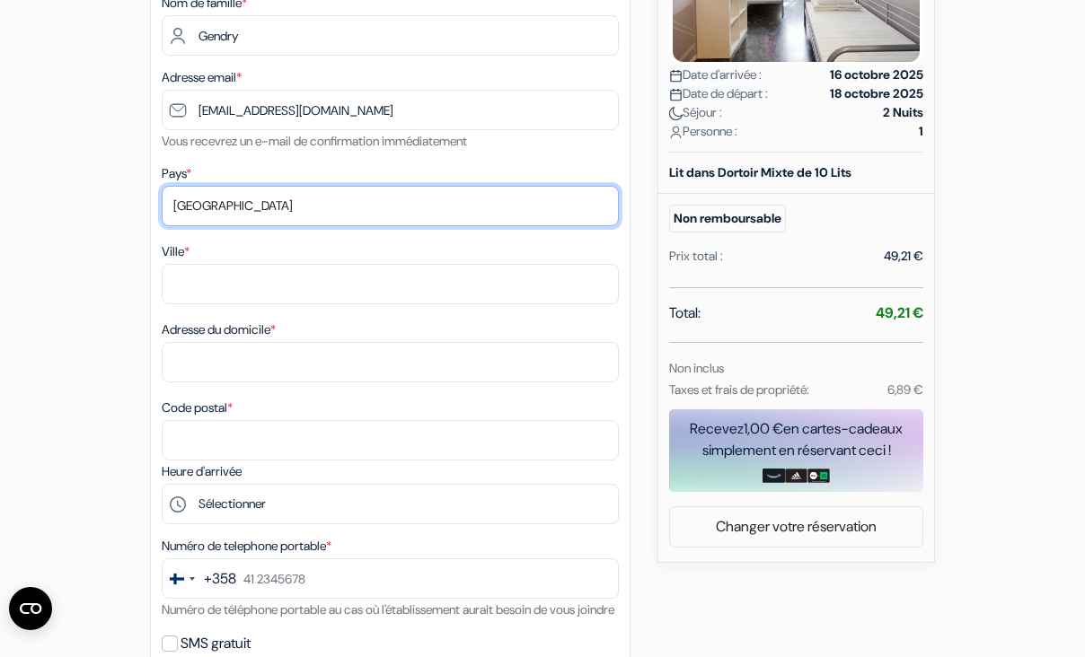
scroll to position [397, 0]
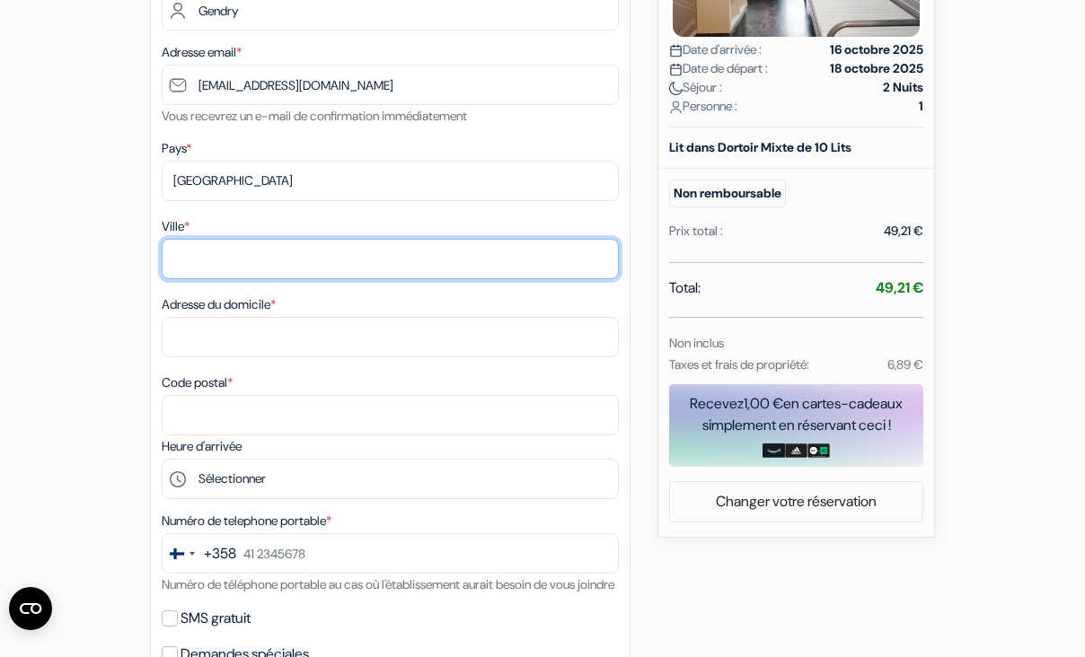
click at [208, 272] on input "Ville *" at bounding box center [390, 259] width 457 height 40
type input "Bouguenais"
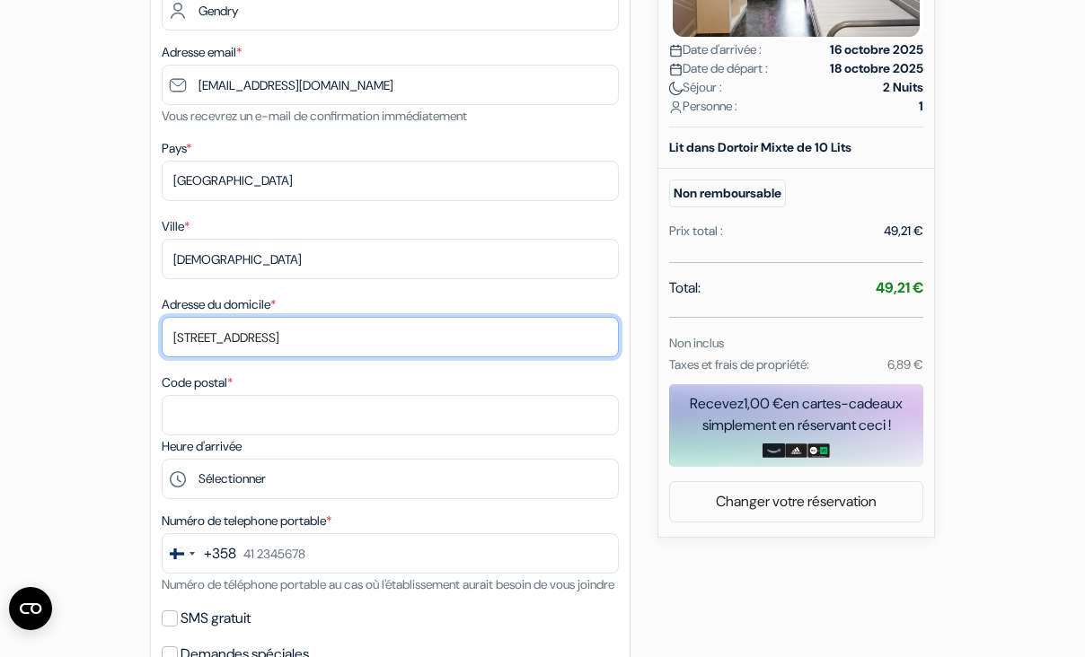
type input "8 rue du cheval de troie"
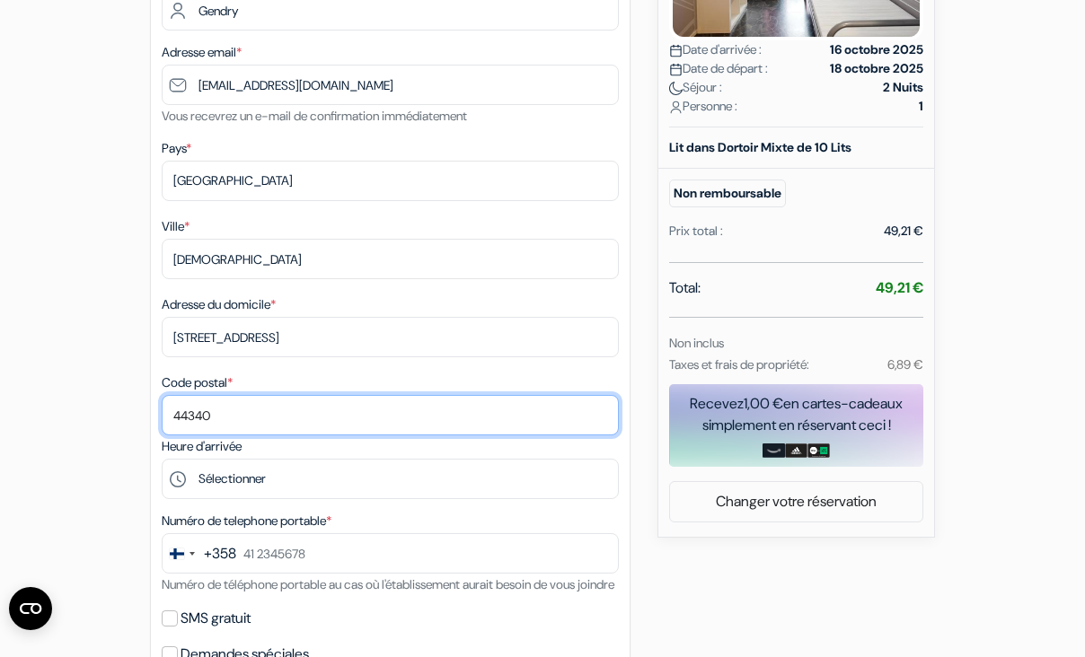
type input "44340"
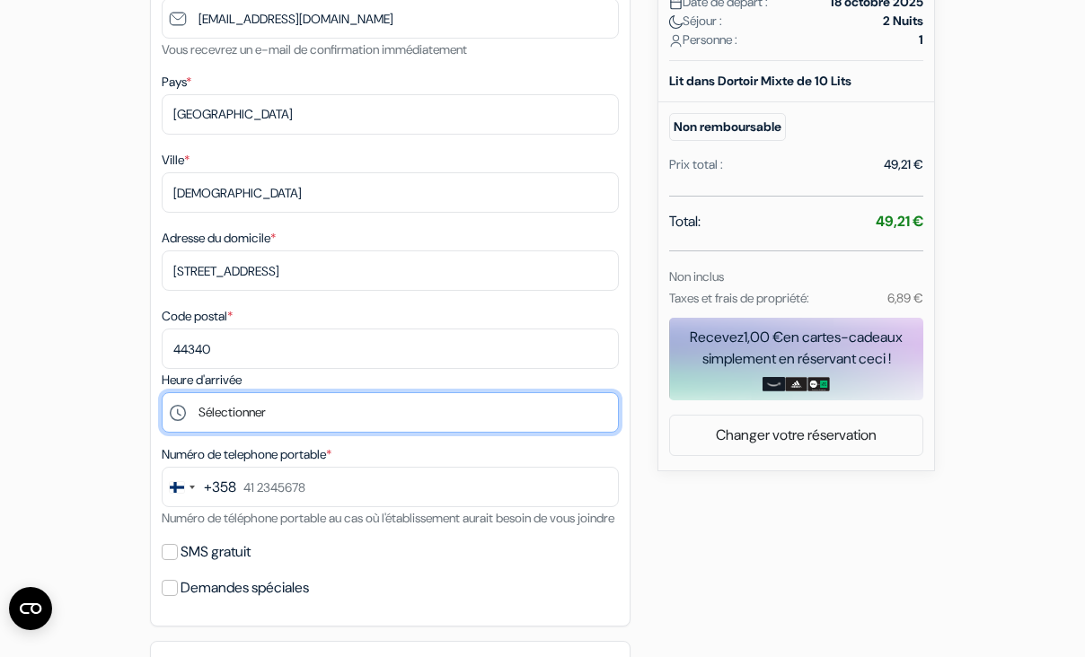
scroll to position [464, 0]
click at [240, 398] on select "Sélectionner 15:00 16:00 17:00 18:00 19:00 20:00 21:00" at bounding box center [390, 412] width 457 height 40
select select "15"
click option "15:00" at bounding box center [0, 0] width 0 height 0
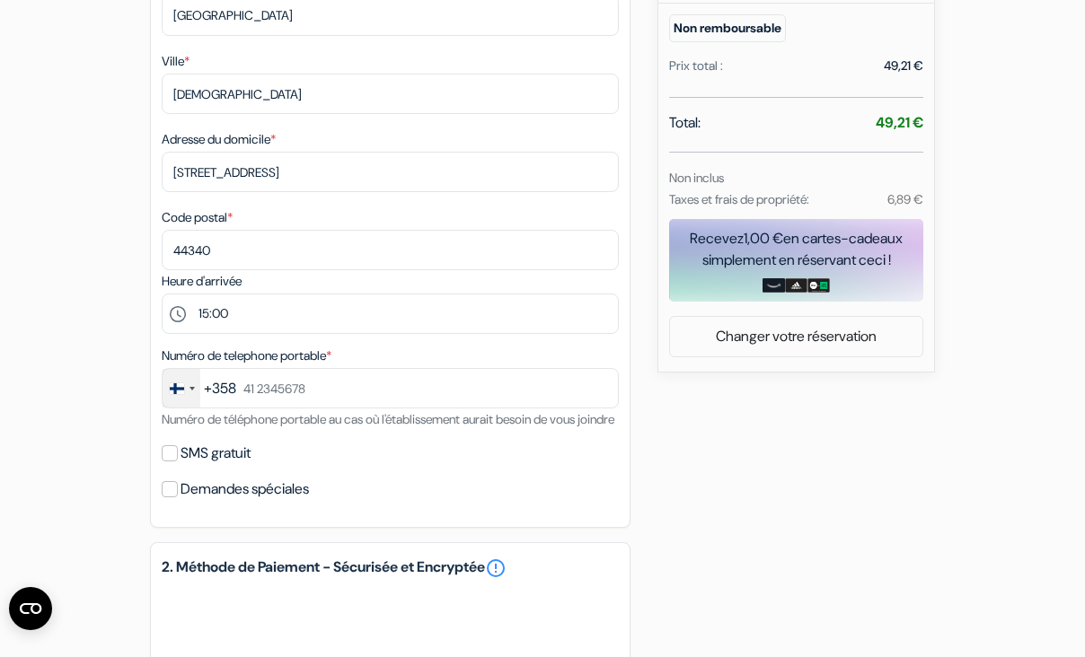
click at [178, 403] on div "Change country, selected Finland (+358)" at bounding box center [182, 388] width 38 height 39
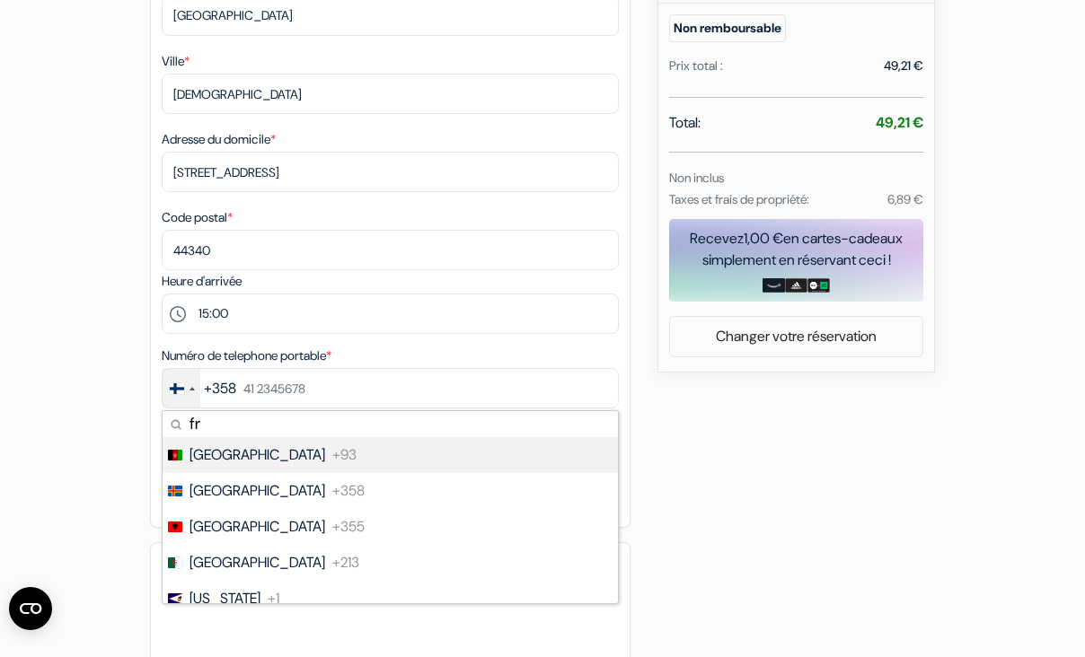
type input "fra"
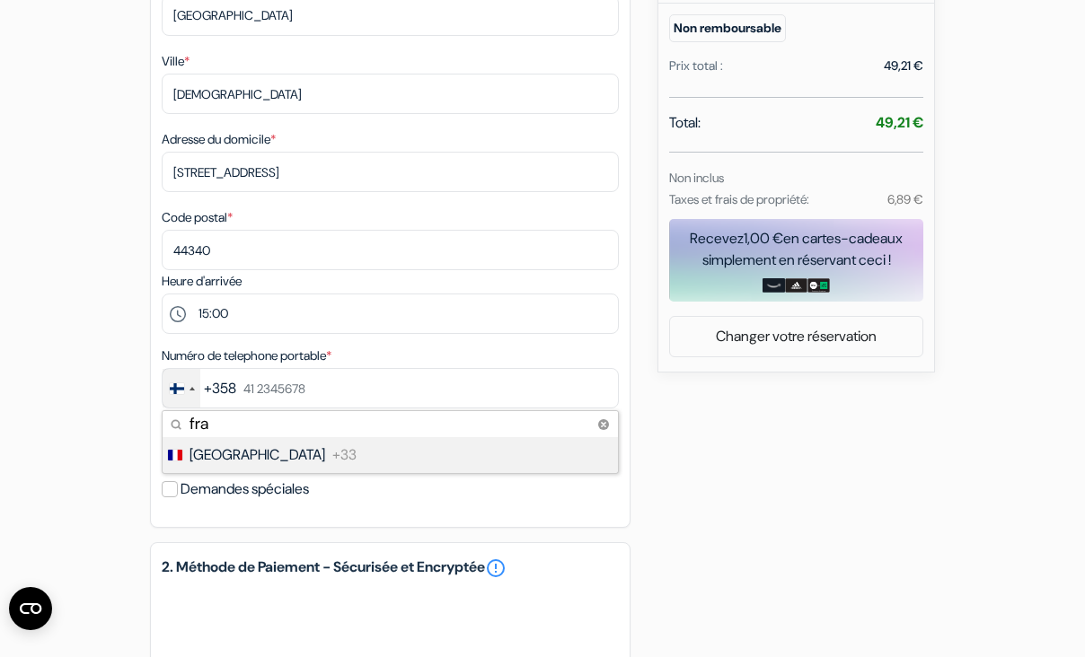
click at [226, 456] on span "France" at bounding box center [258, 456] width 136 height 22
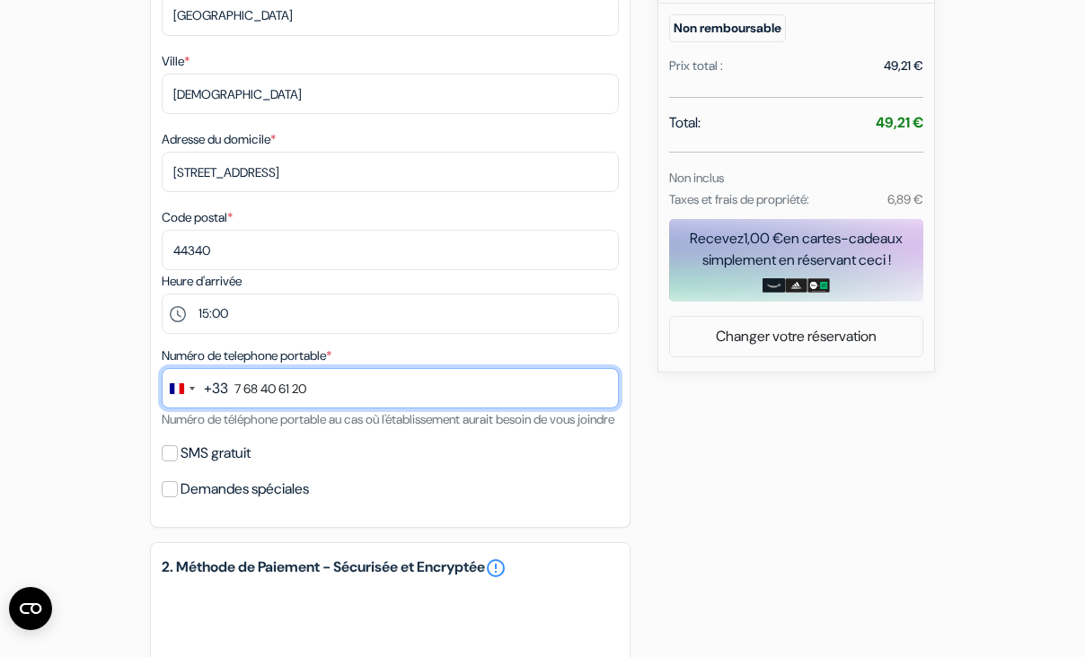
type input "7 68 40 61 20"
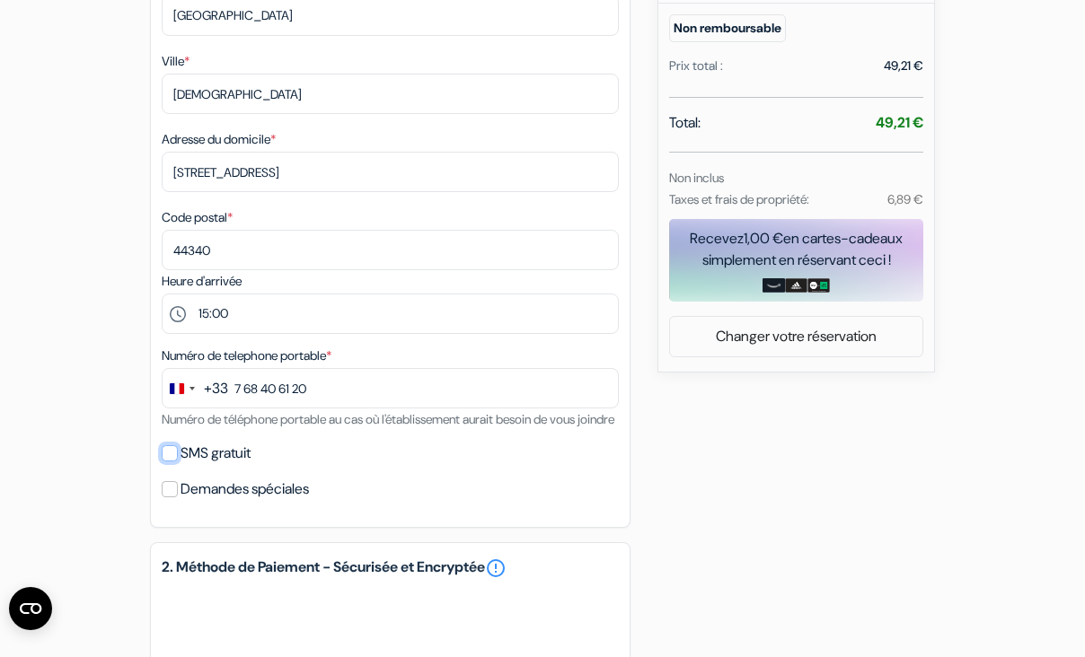
click at [176, 462] on input "SMS gratuit" at bounding box center [170, 453] width 16 height 16
checkbox input "true"
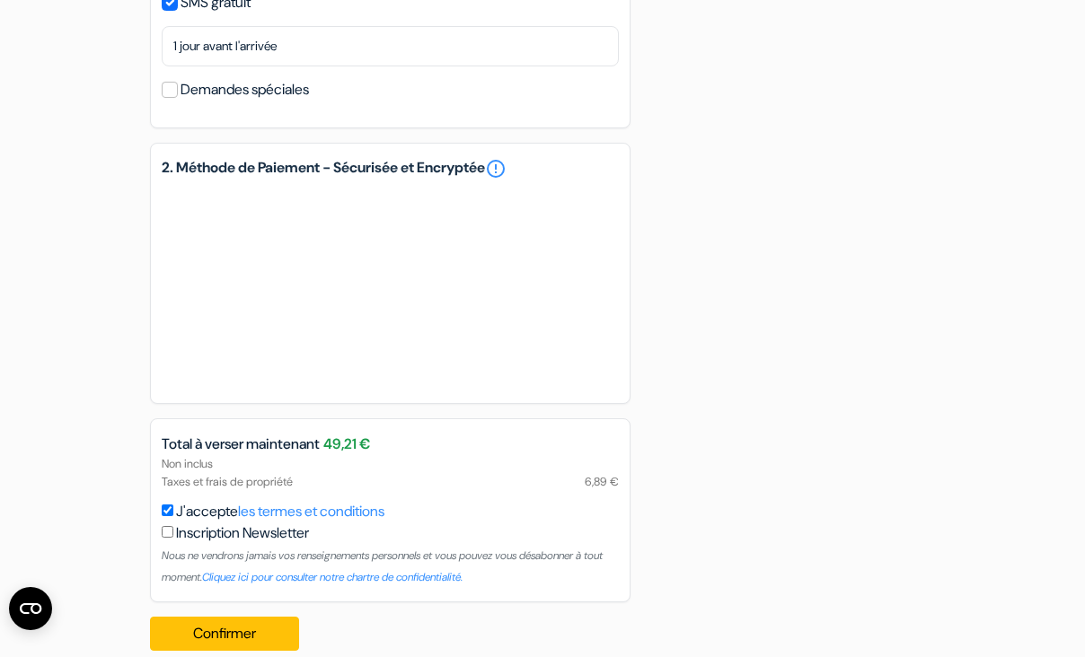
scroll to position [1064, 0]
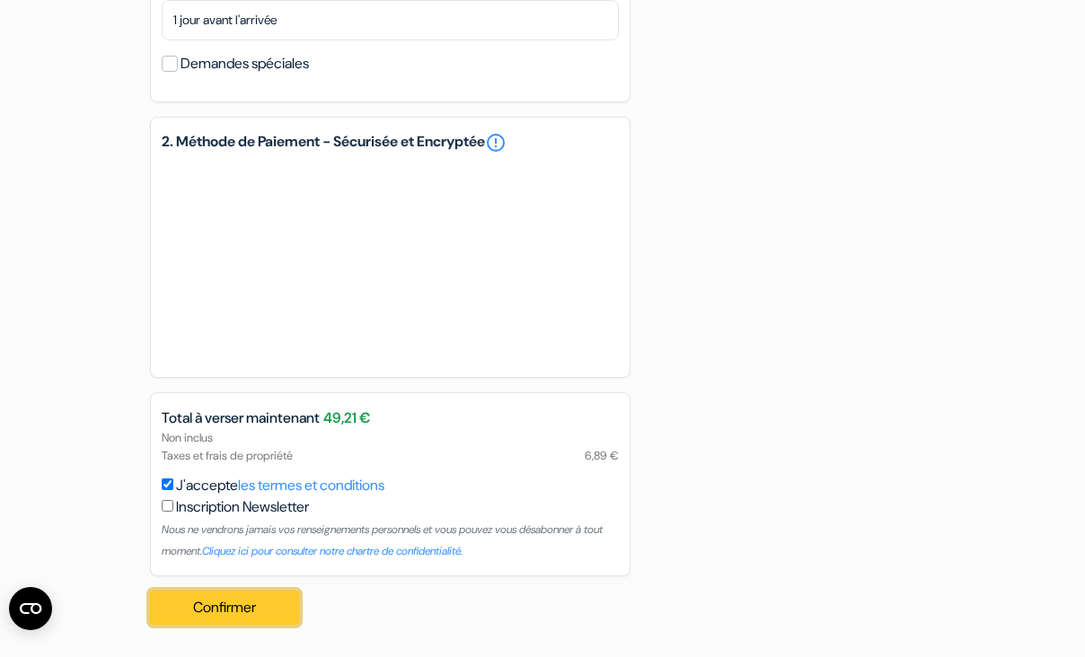
click at [204, 609] on button "Confirmer Loading..." at bounding box center [224, 608] width 149 height 34
click at [251, 610] on div "Confirmer Loading... Traitement de la demande..." at bounding box center [230, 608] width 160 height 63
